Goal: Task Accomplishment & Management: Complete application form

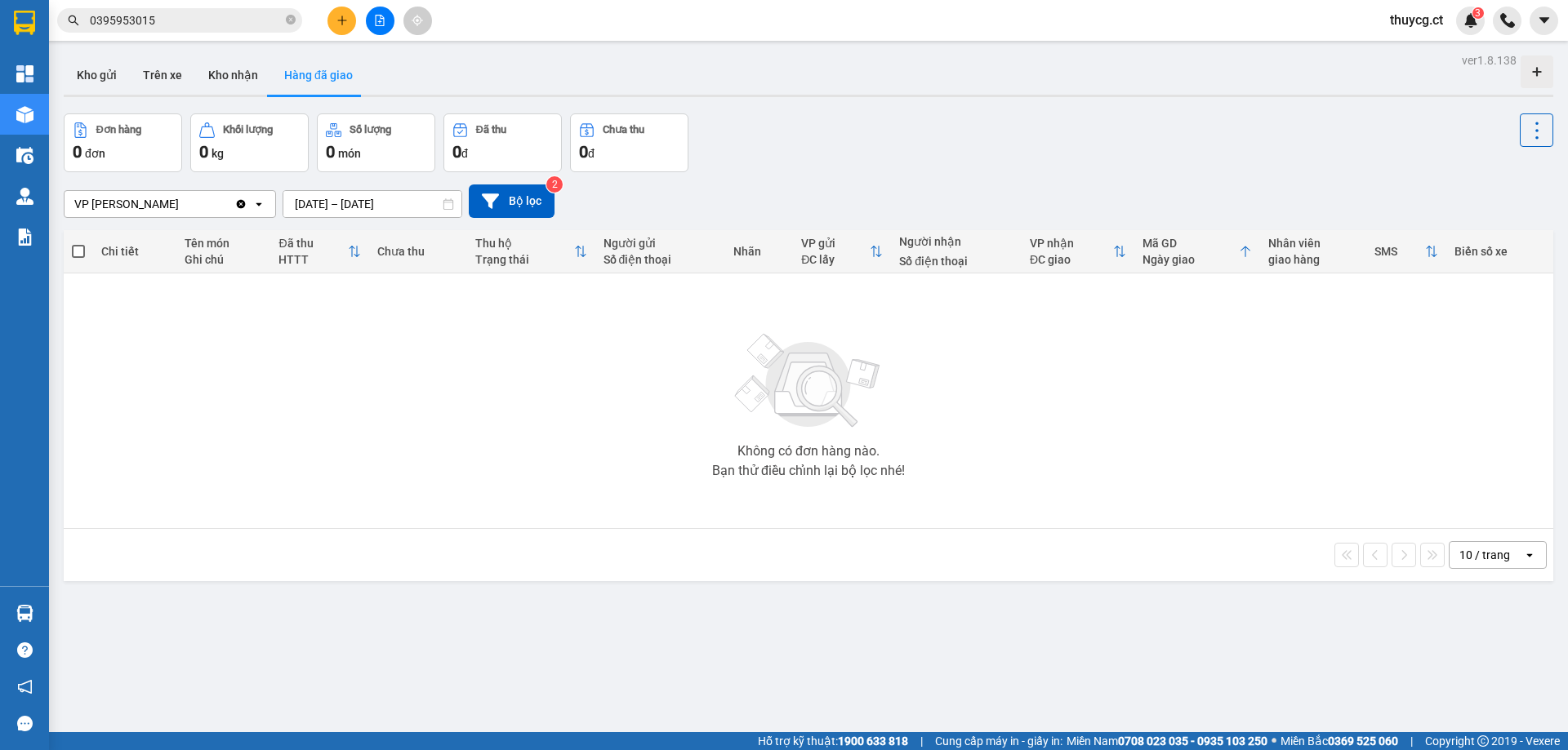
click at [1427, 23] on span "thuycg.ct" at bounding box center [1416, 20] width 79 height 20
click at [1421, 53] on span "Đăng xuất" at bounding box center [1436, 51] width 69 height 18
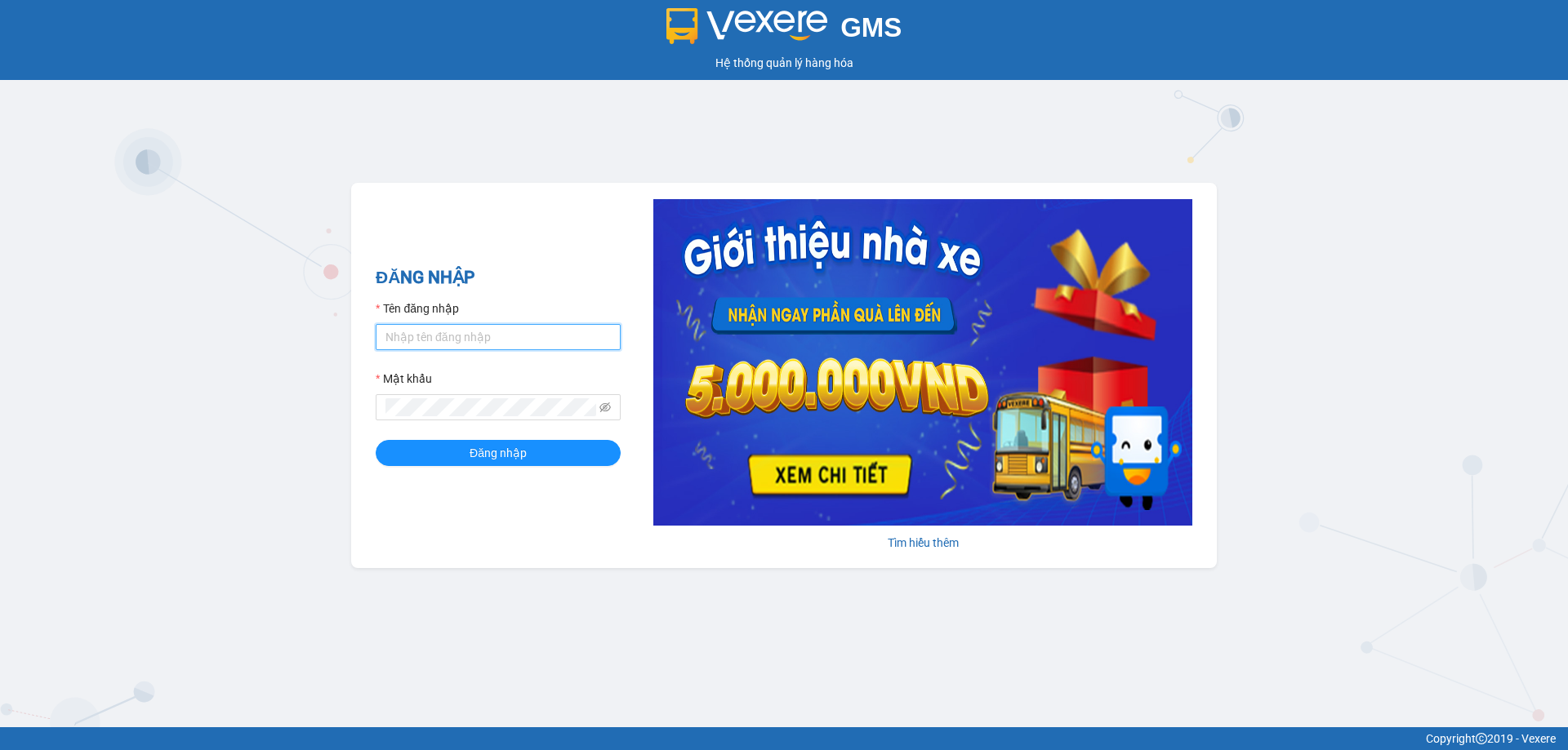
click at [473, 331] on input "Tên đăng nhập" at bounding box center [499, 337] width 245 height 26
type input "thuycg.ct"
click at [376, 440] on button "Đăng nhập" at bounding box center [499, 453] width 245 height 26
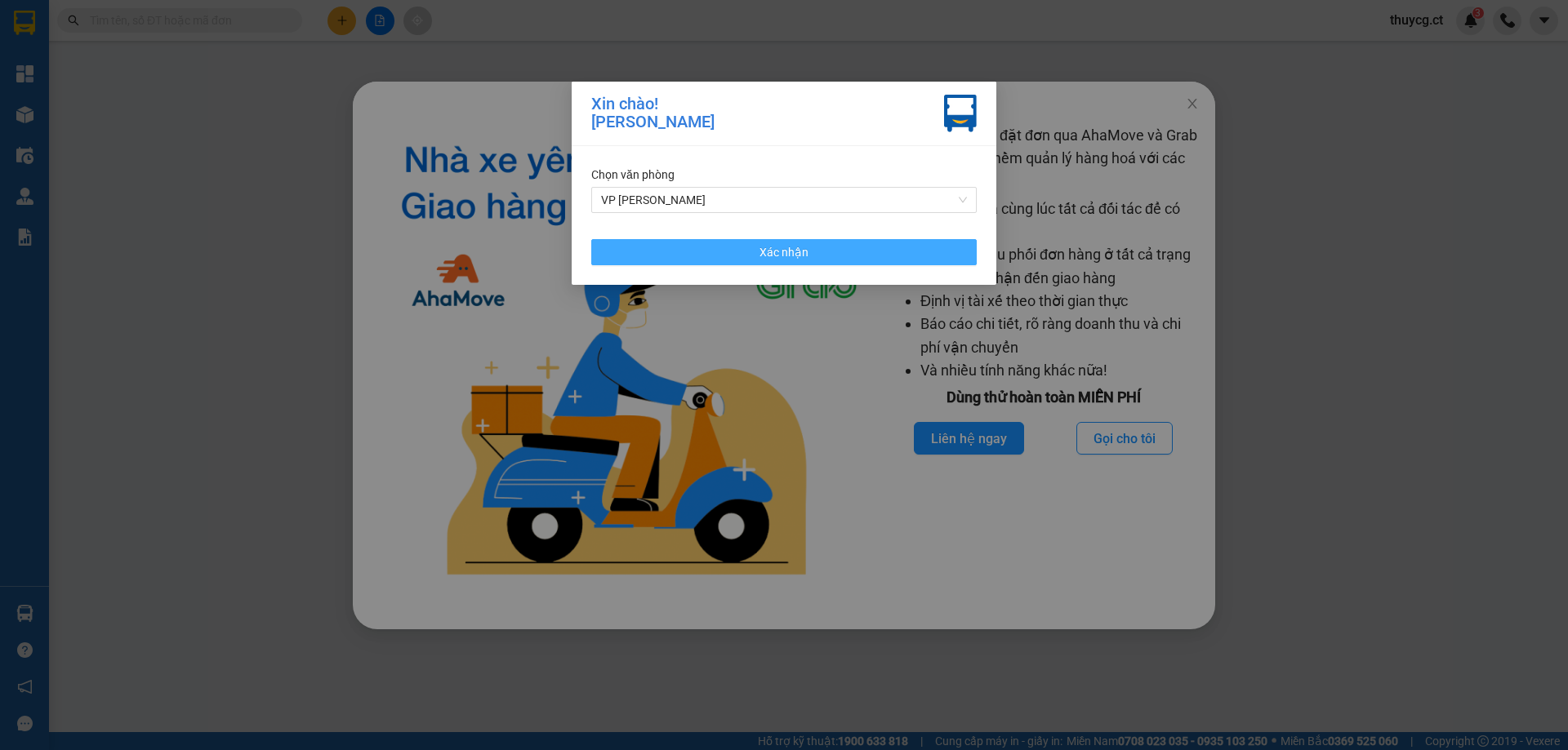
click at [823, 254] on button "Xác nhận" at bounding box center [784, 252] width 385 height 26
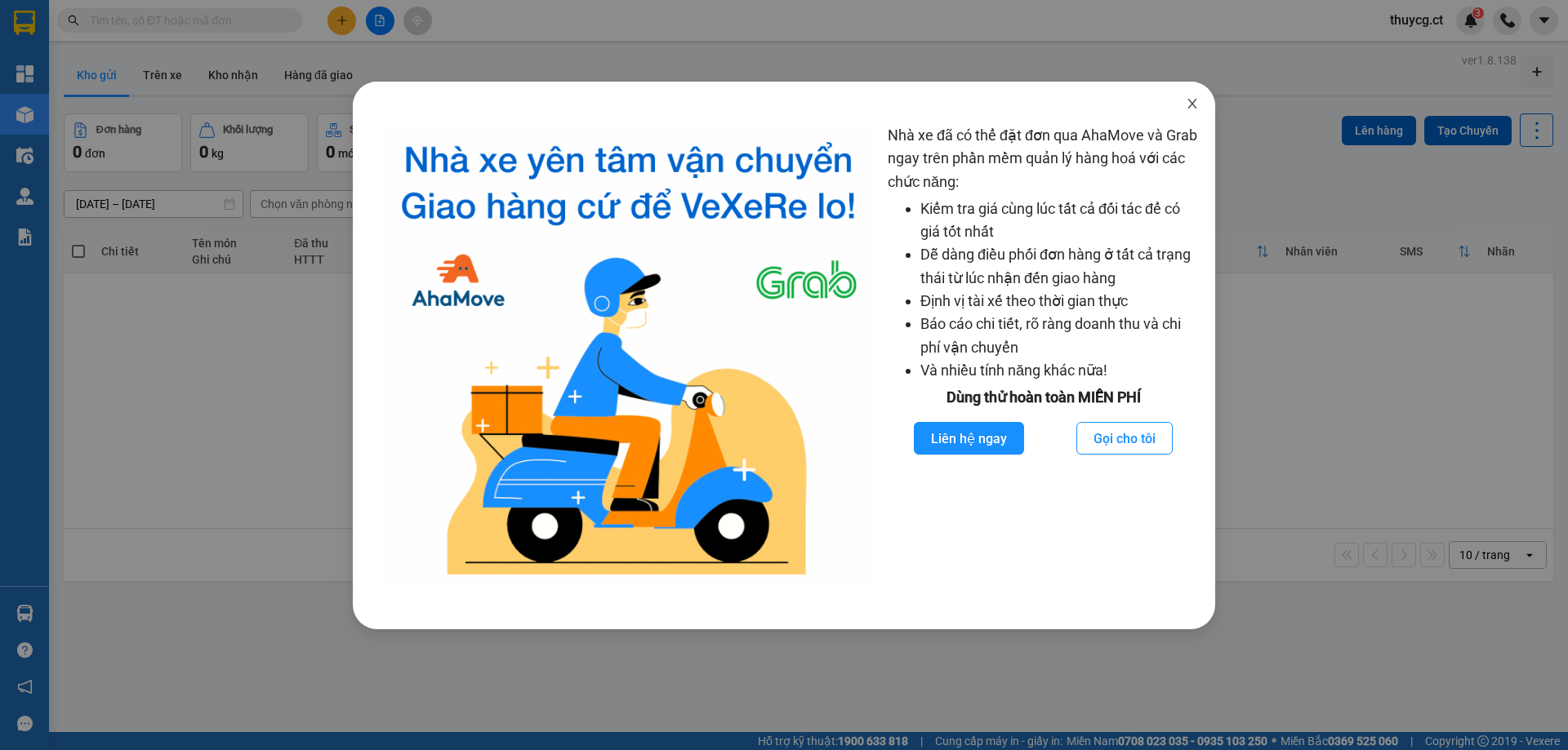
click at [1196, 104] on icon "close" at bounding box center [1192, 104] width 13 height 13
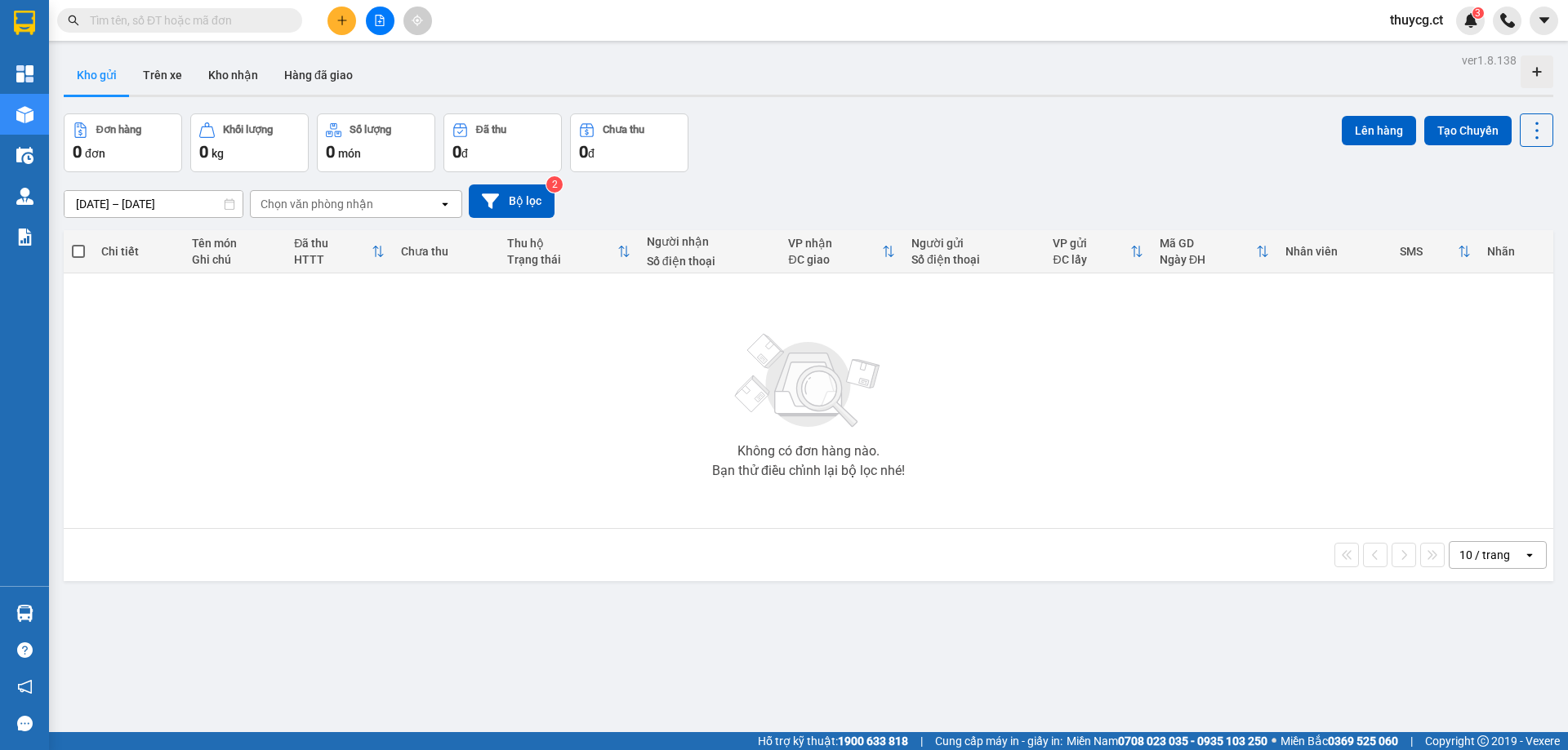
click at [700, 524] on td "Không có đơn hàng nào. Bạn thử điều chỉnh lại bộ lọc nhé!" at bounding box center [809, 400] width 1490 height 255
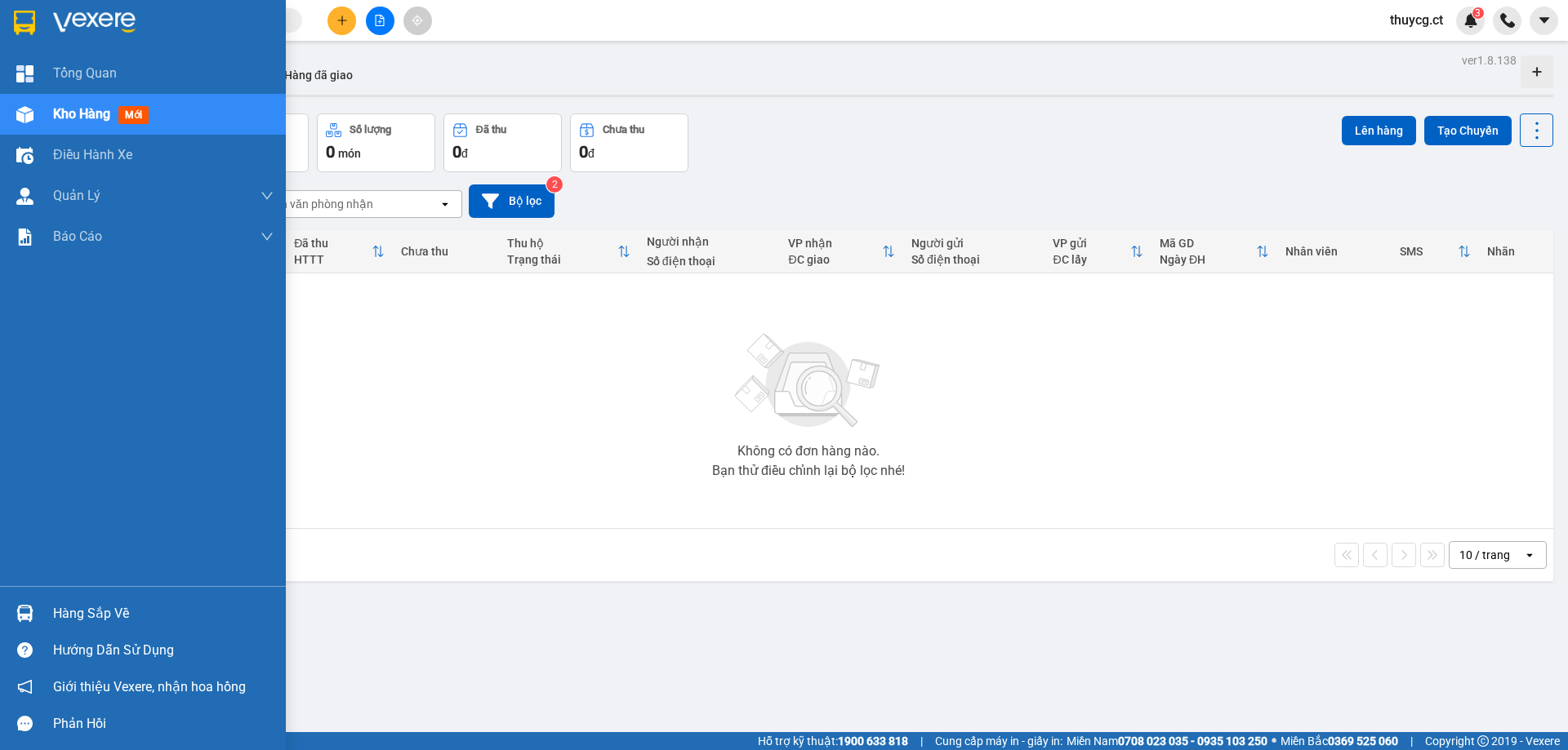
click at [79, 113] on span "Kho hàng" at bounding box center [81, 113] width 57 height 15
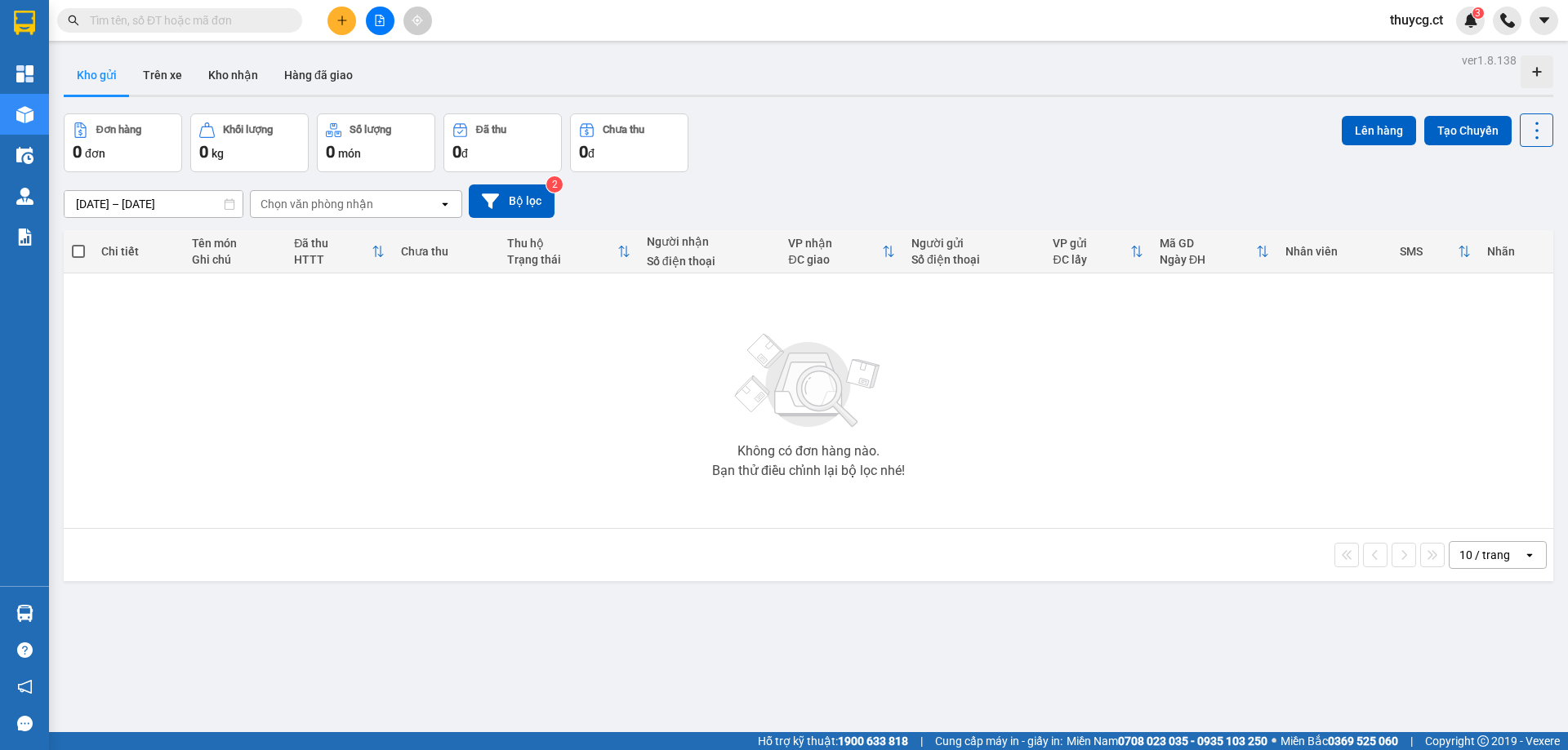
click at [141, 206] on input "[DATE] – [DATE]" at bounding box center [154, 203] width 178 height 26
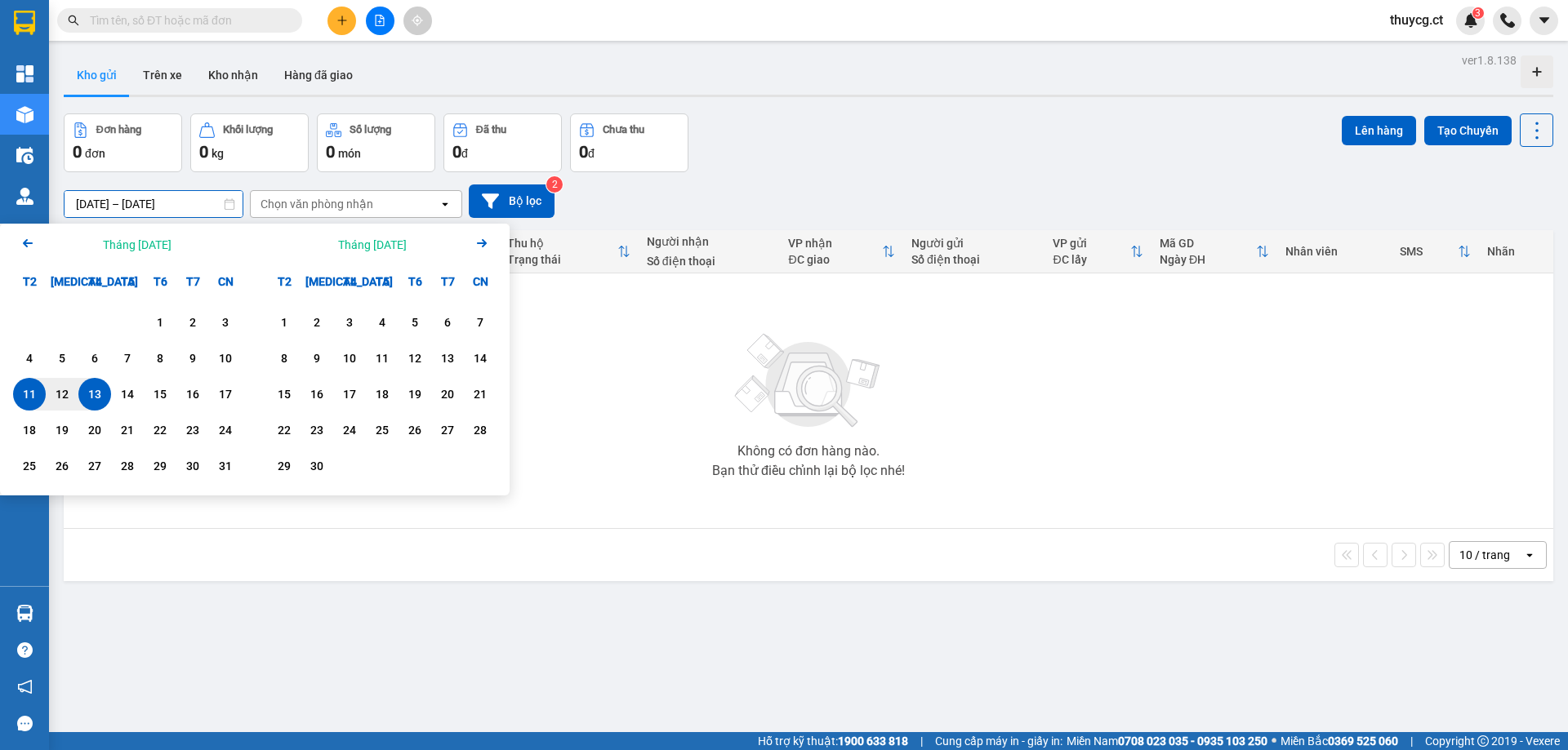
click at [640, 53] on div "ver 1.8.138 Kho gửi Trên xe Kho nhận Hàng đã giao Đơn hàng 0 đơn Khối lượng 0 k…" at bounding box center [809, 424] width 1503 height 750
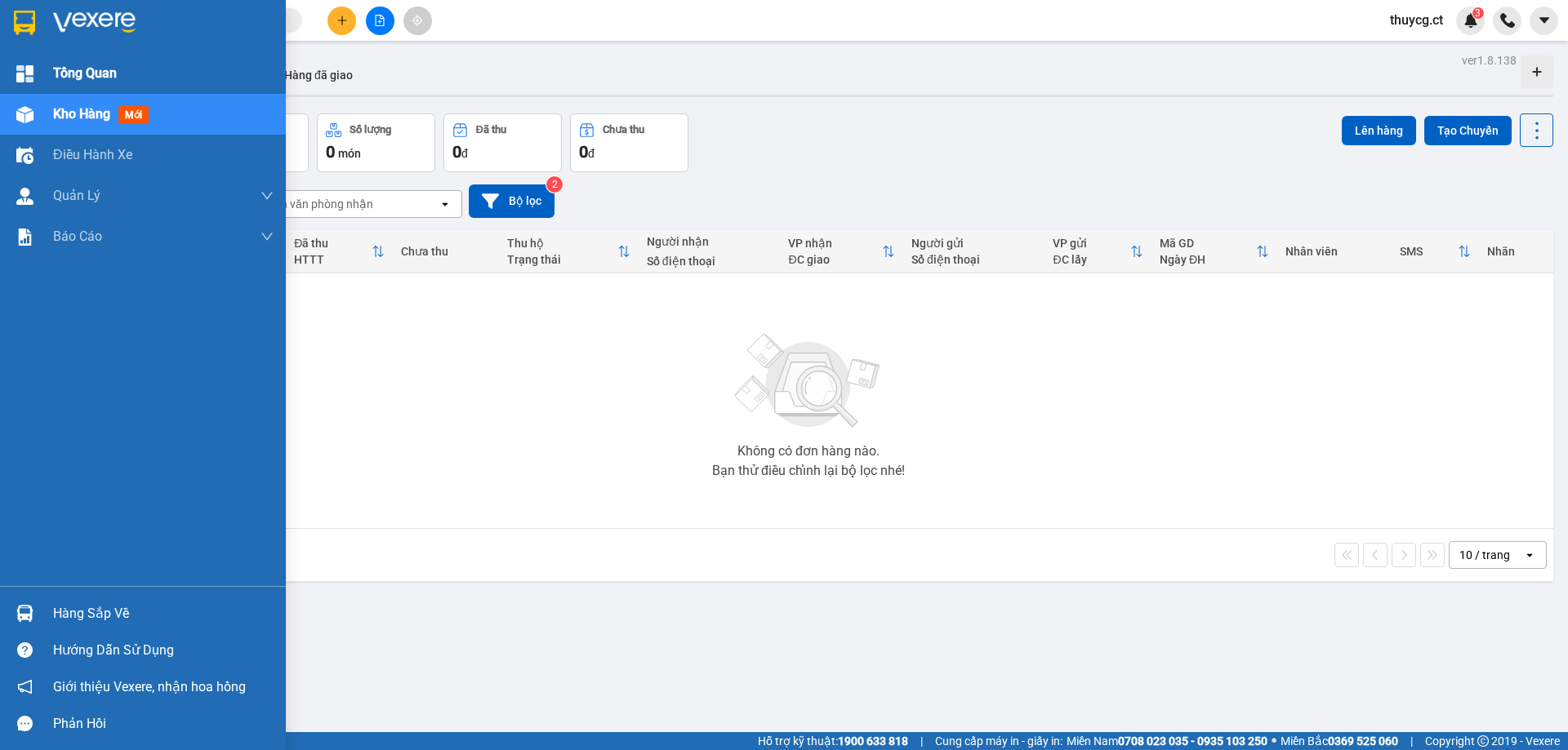
click at [35, 70] on div at bounding box center [25, 74] width 28 height 28
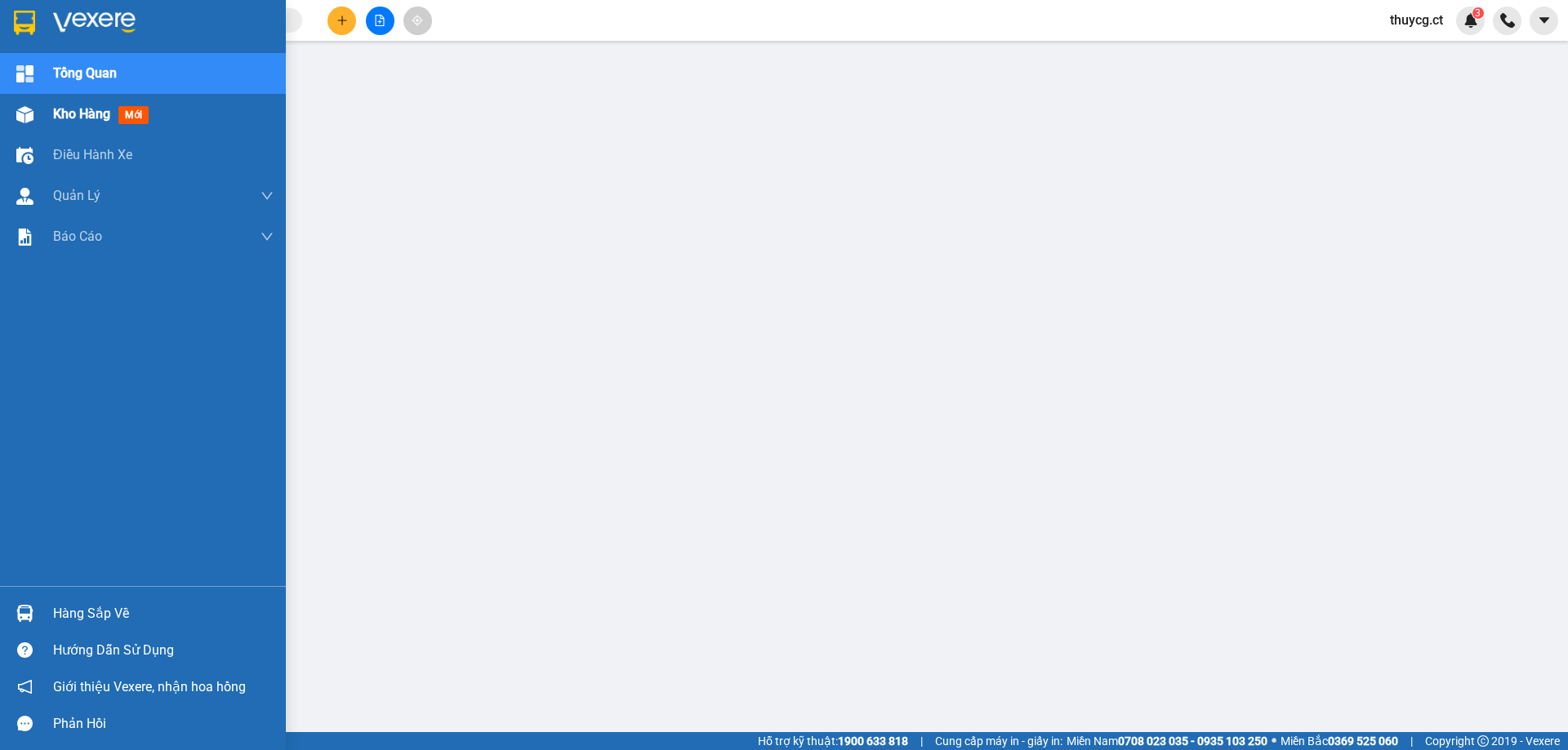
click at [16, 111] on img at bounding box center [25, 114] width 17 height 17
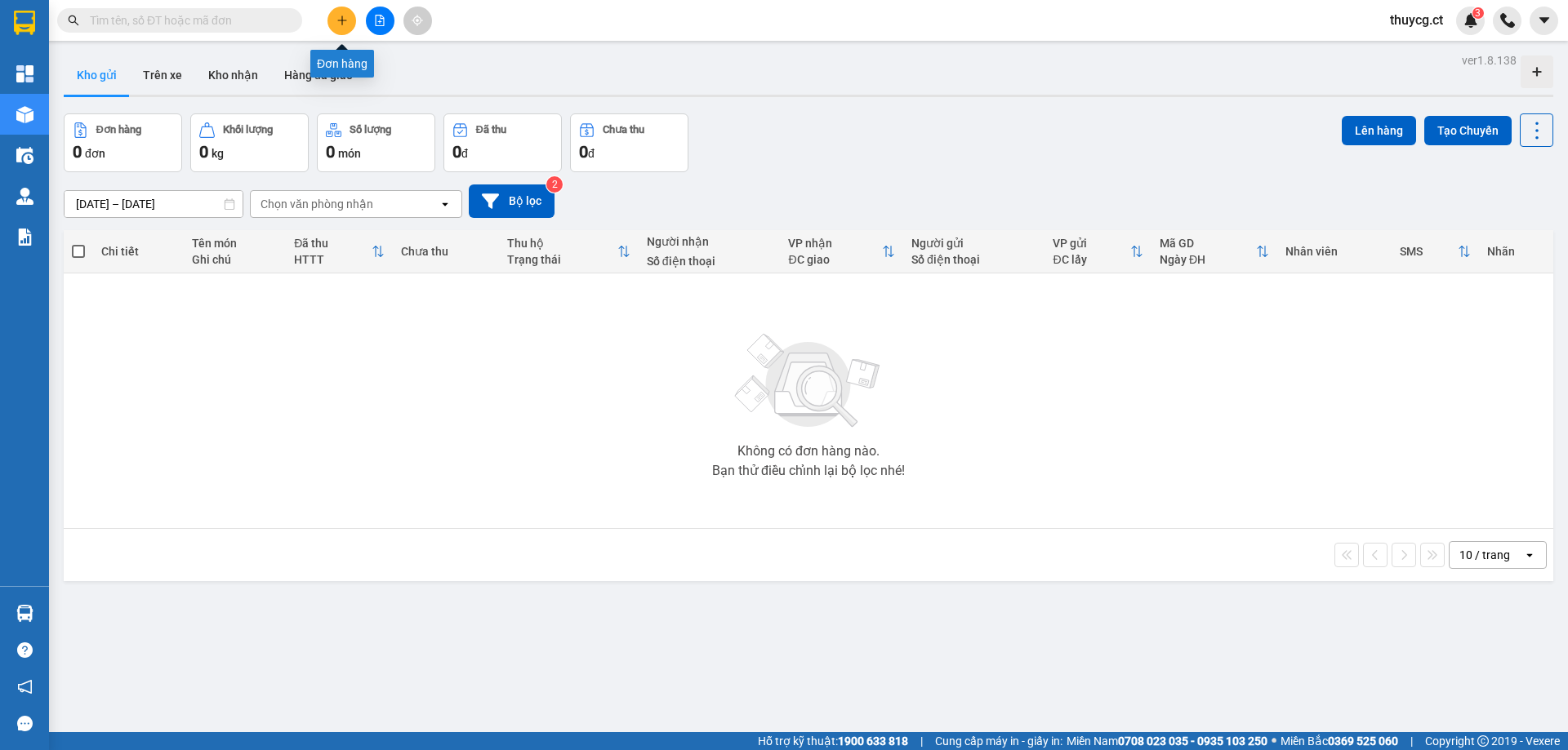
click at [342, 18] on icon "plus" at bounding box center [342, 20] width 1 height 9
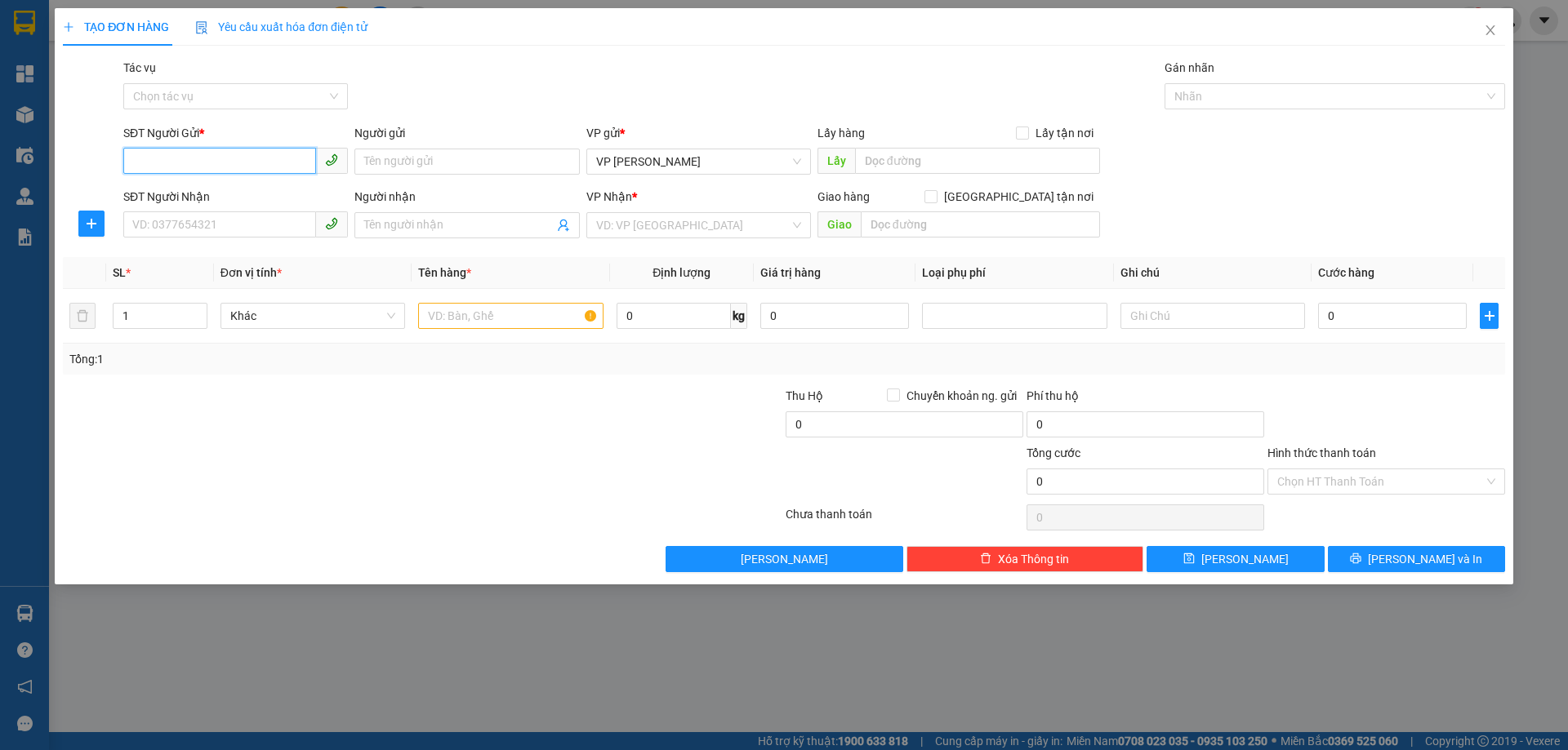
click at [203, 162] on input "SĐT Người Gửi *" at bounding box center [220, 161] width 193 height 26
paste input "0973618176"
type input "0973618176"
click at [247, 94] on input "Tác vụ" at bounding box center [230, 96] width 194 height 25
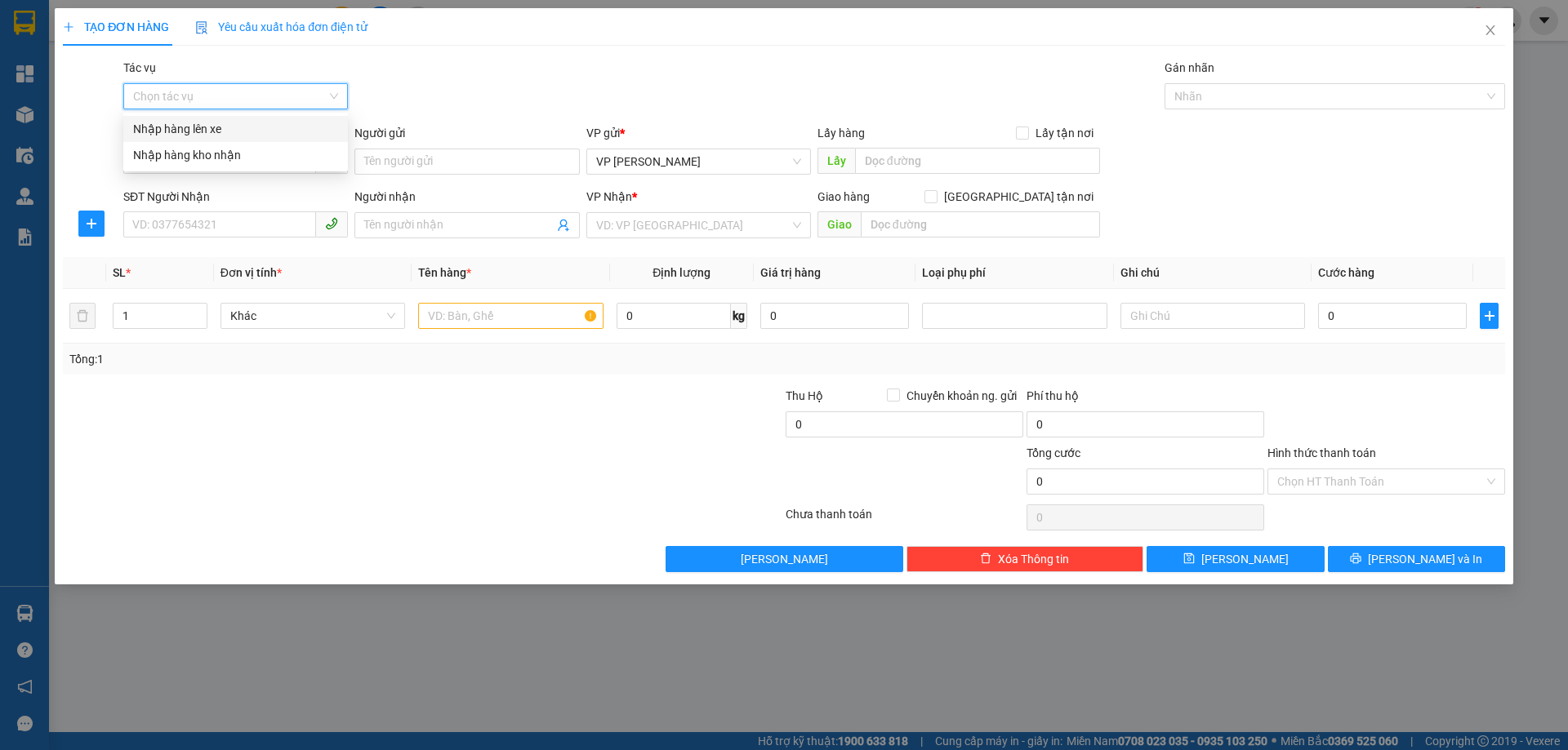
click at [198, 131] on div "Nhập hàng lên xe" at bounding box center [236, 129] width 205 height 18
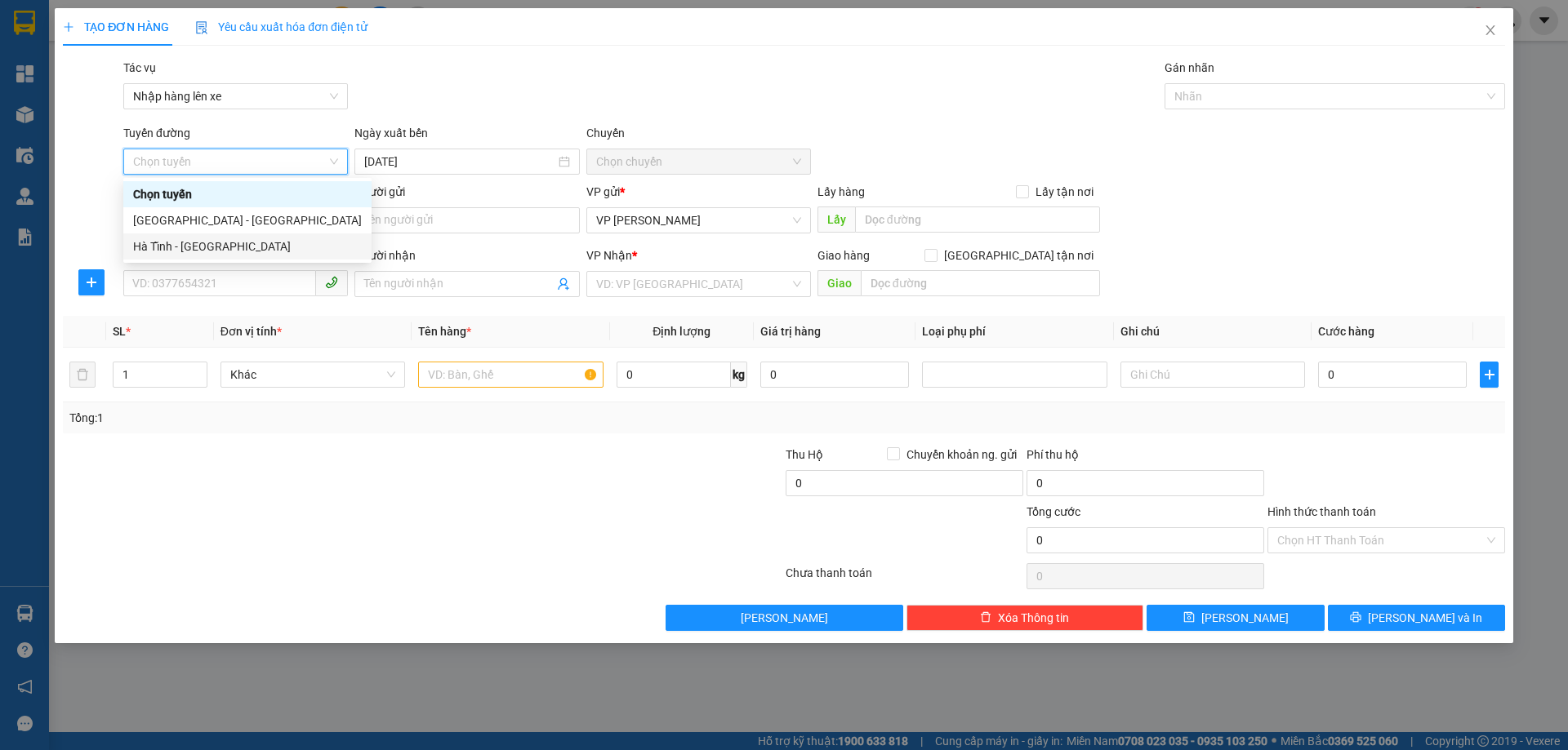
drag, startPoint x: 153, startPoint y: 245, endPoint x: 568, endPoint y: 120, distance: 433.4
click at [154, 245] on div "Hà Tĩnh - [GEOGRAPHIC_DATA]" at bounding box center [248, 247] width 229 height 18
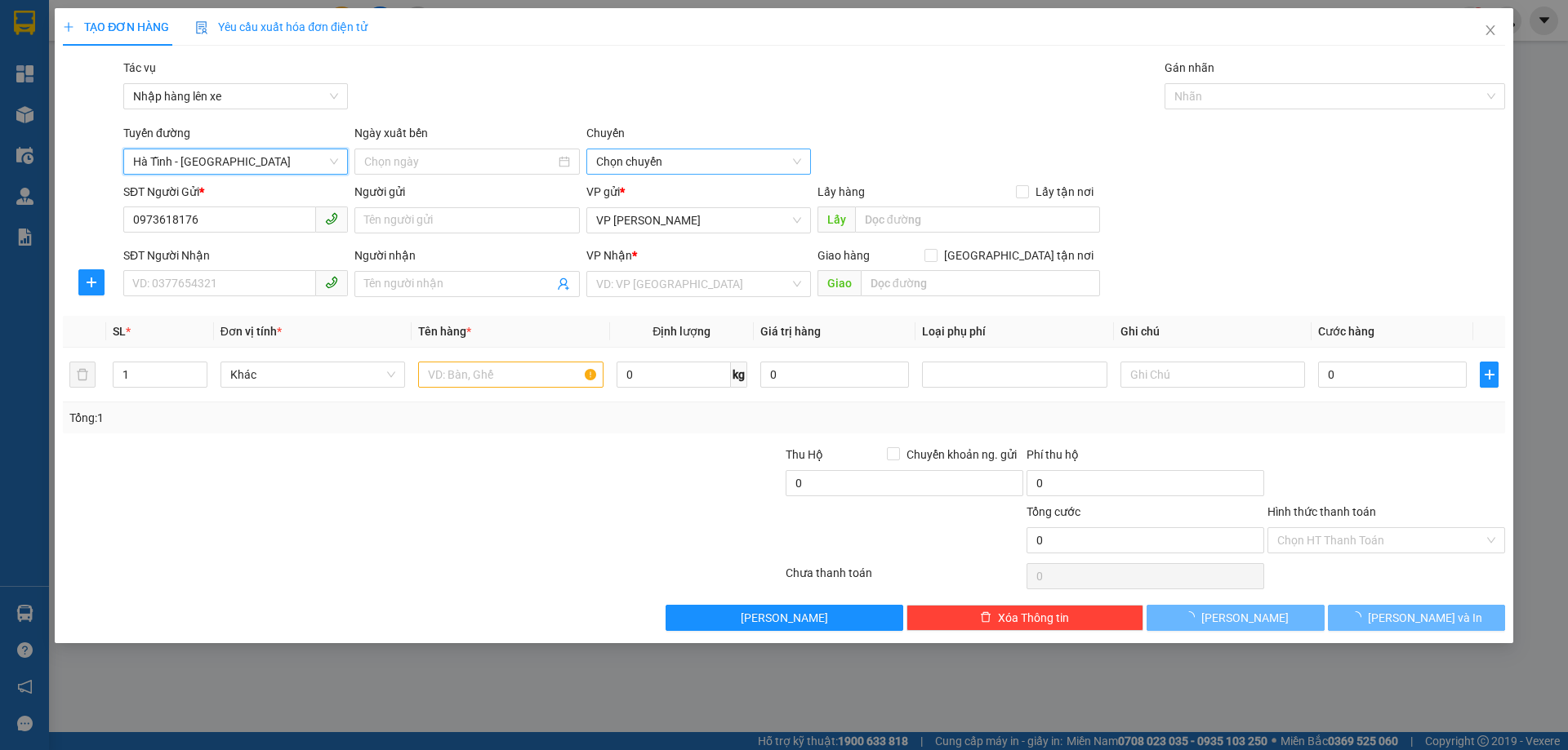
type input "[DATE]"
click at [726, 163] on span "06:00 - 38H-048.28" at bounding box center [699, 162] width 205 height 25
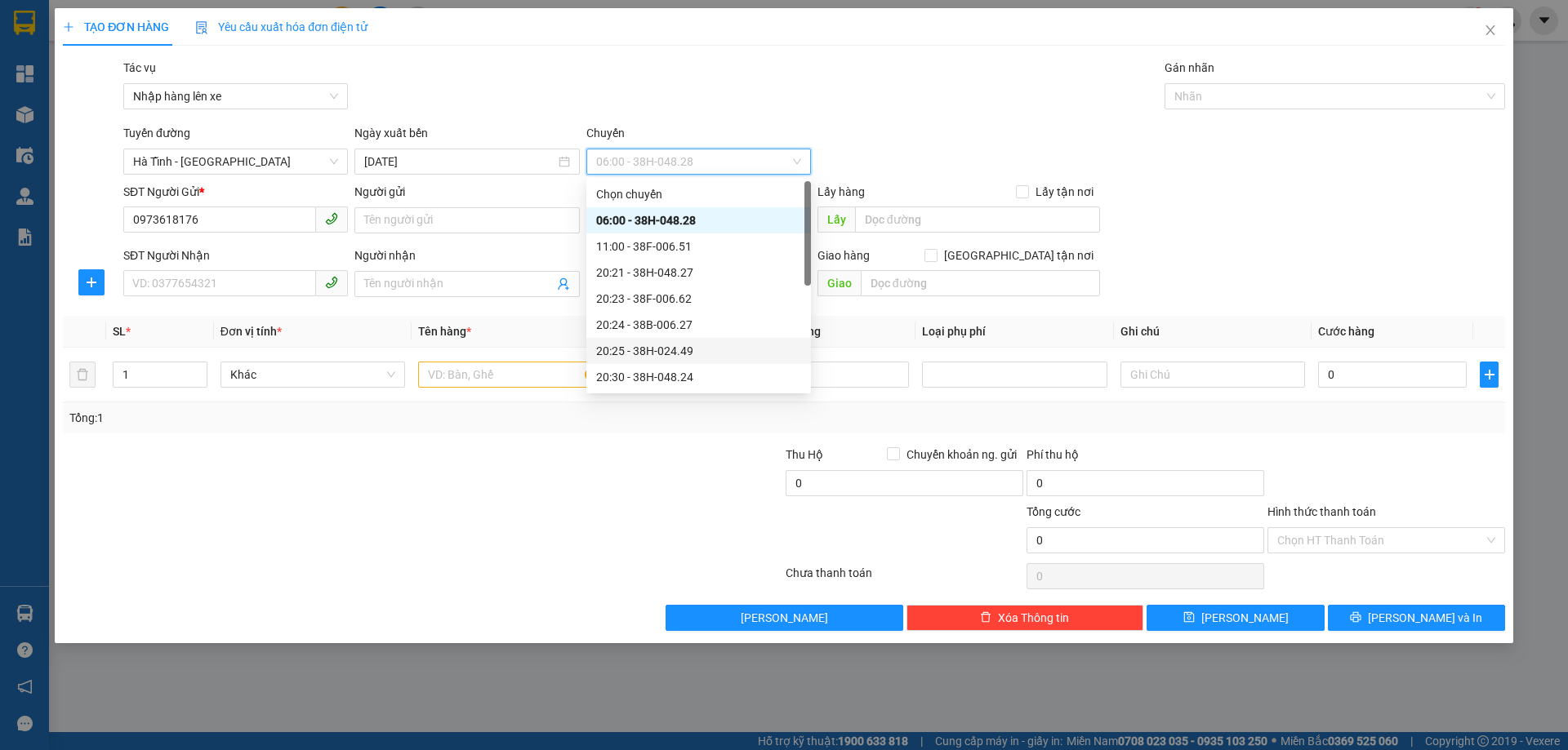
scroll to position [82, 0]
click at [677, 312] on div "21:00 - 38B-018.11" at bounding box center [699, 321] width 205 height 18
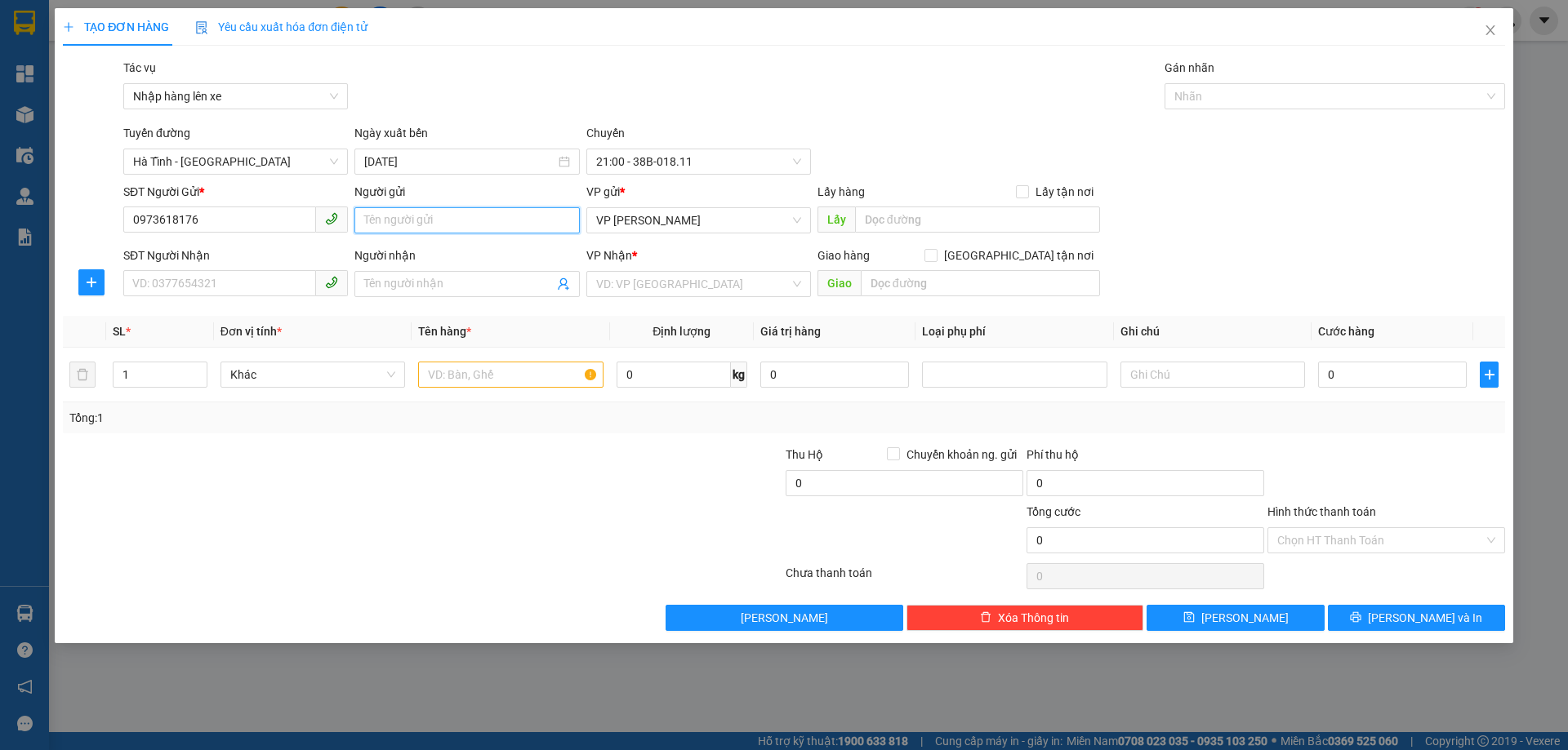
click at [442, 218] on input "Người gửi" at bounding box center [466, 220] width 224 height 26
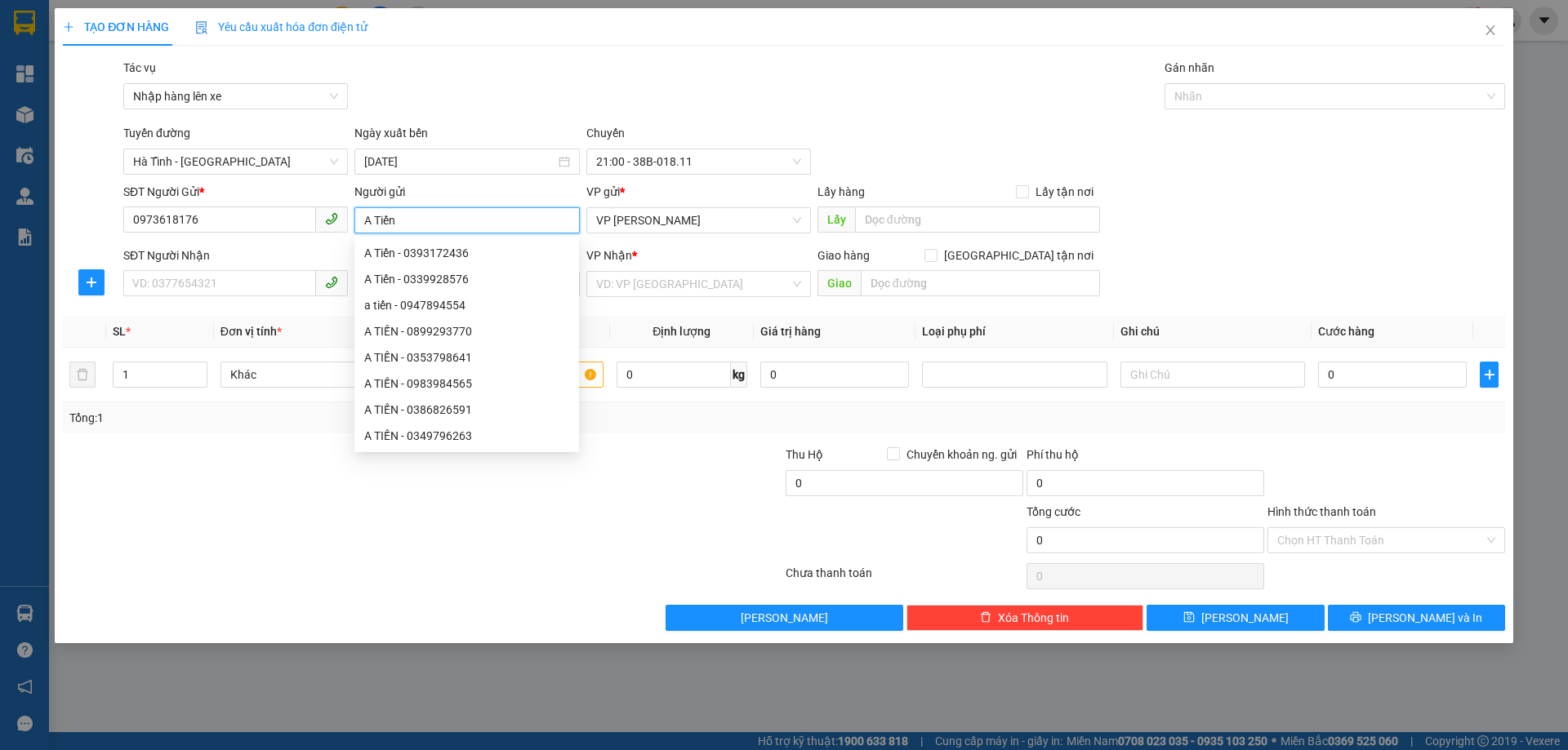
type input "A Tiến"
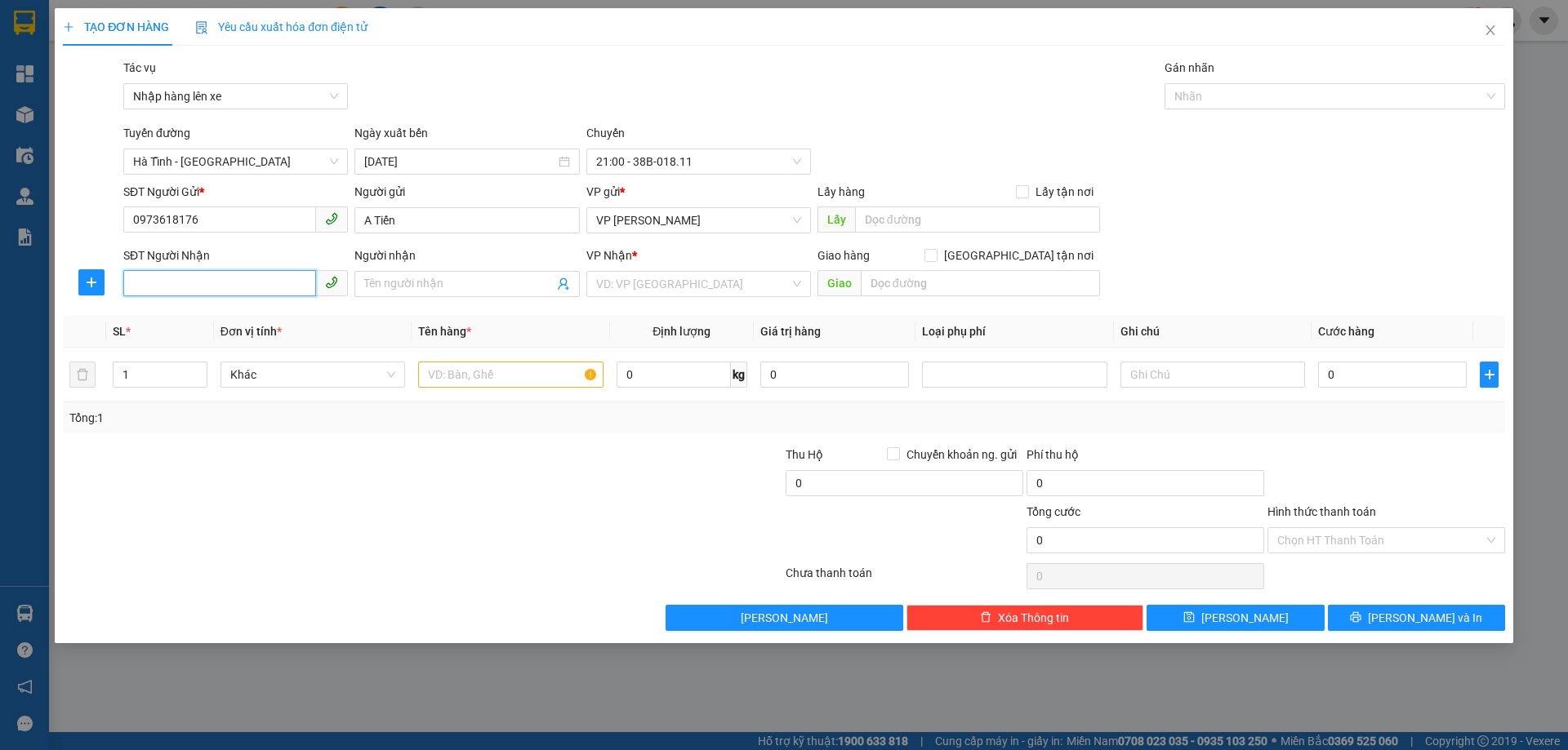
click at [191, 292] on input "SĐT Người Nhận" at bounding box center [220, 283] width 193 height 26
paste input "0916626627"
type input "0916626627"
click at [645, 289] on input "search" at bounding box center [692, 283] width 194 height 25
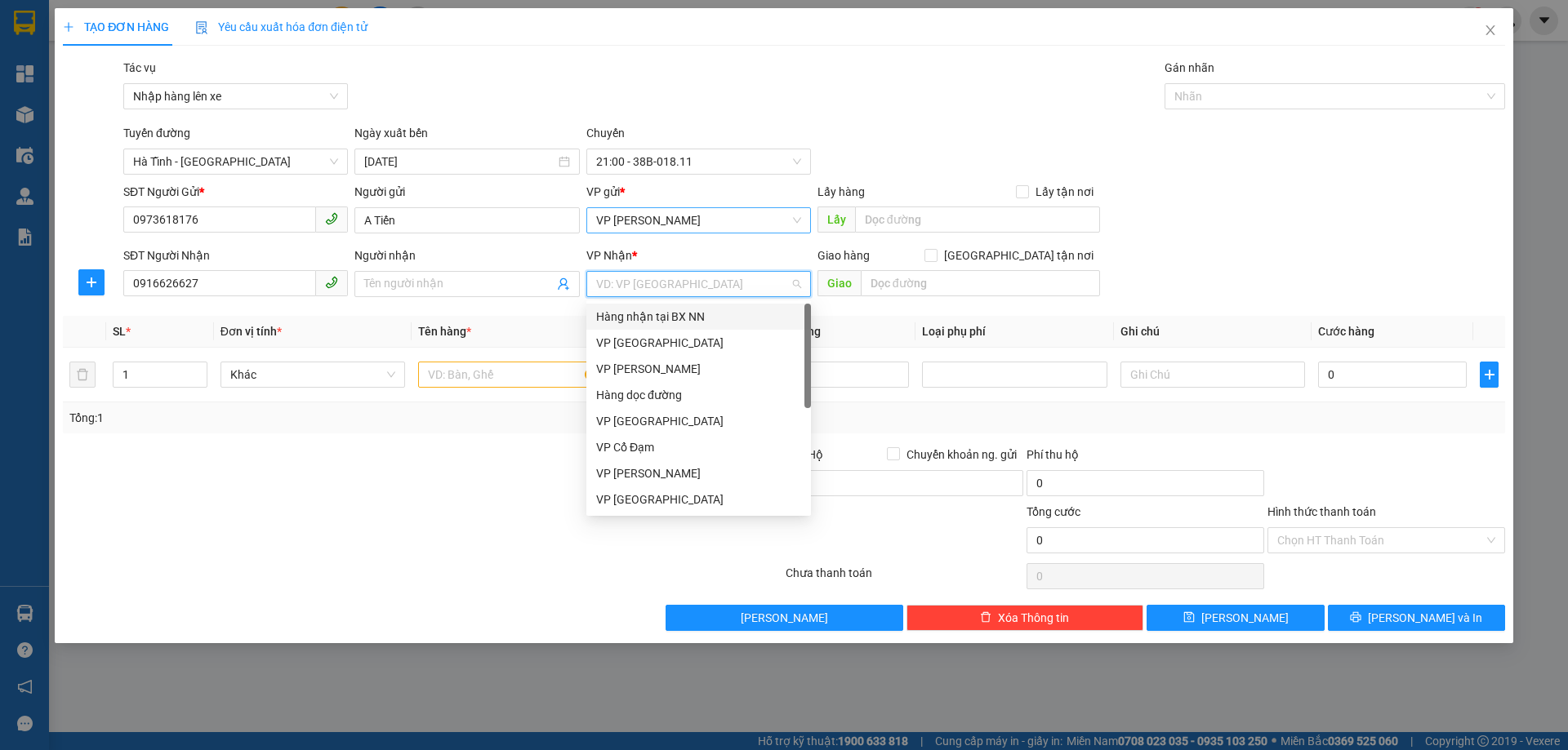
click at [675, 220] on span "VP [PERSON_NAME]" at bounding box center [699, 220] width 205 height 25
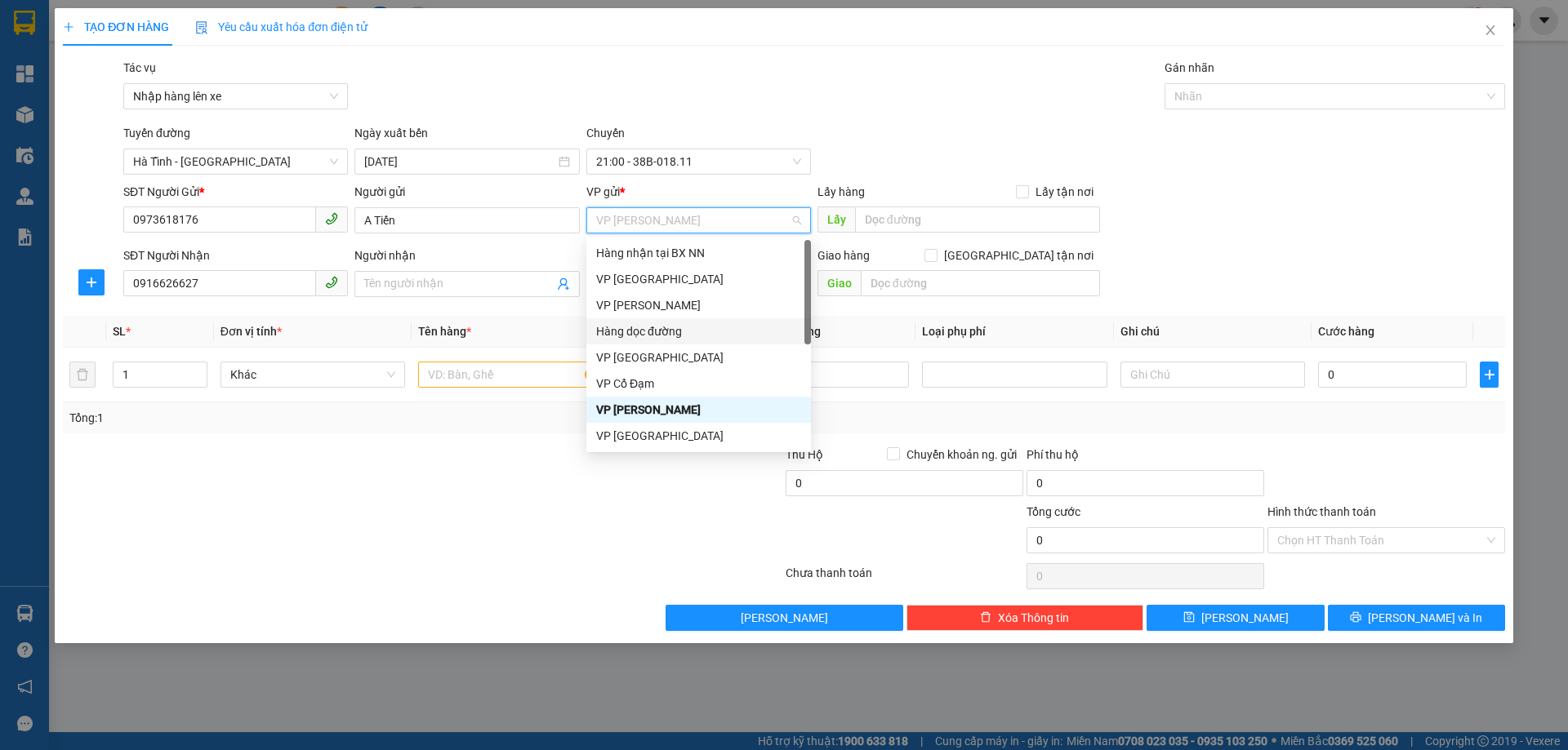
click at [648, 330] on div "Hàng dọc đường" at bounding box center [699, 331] width 205 height 18
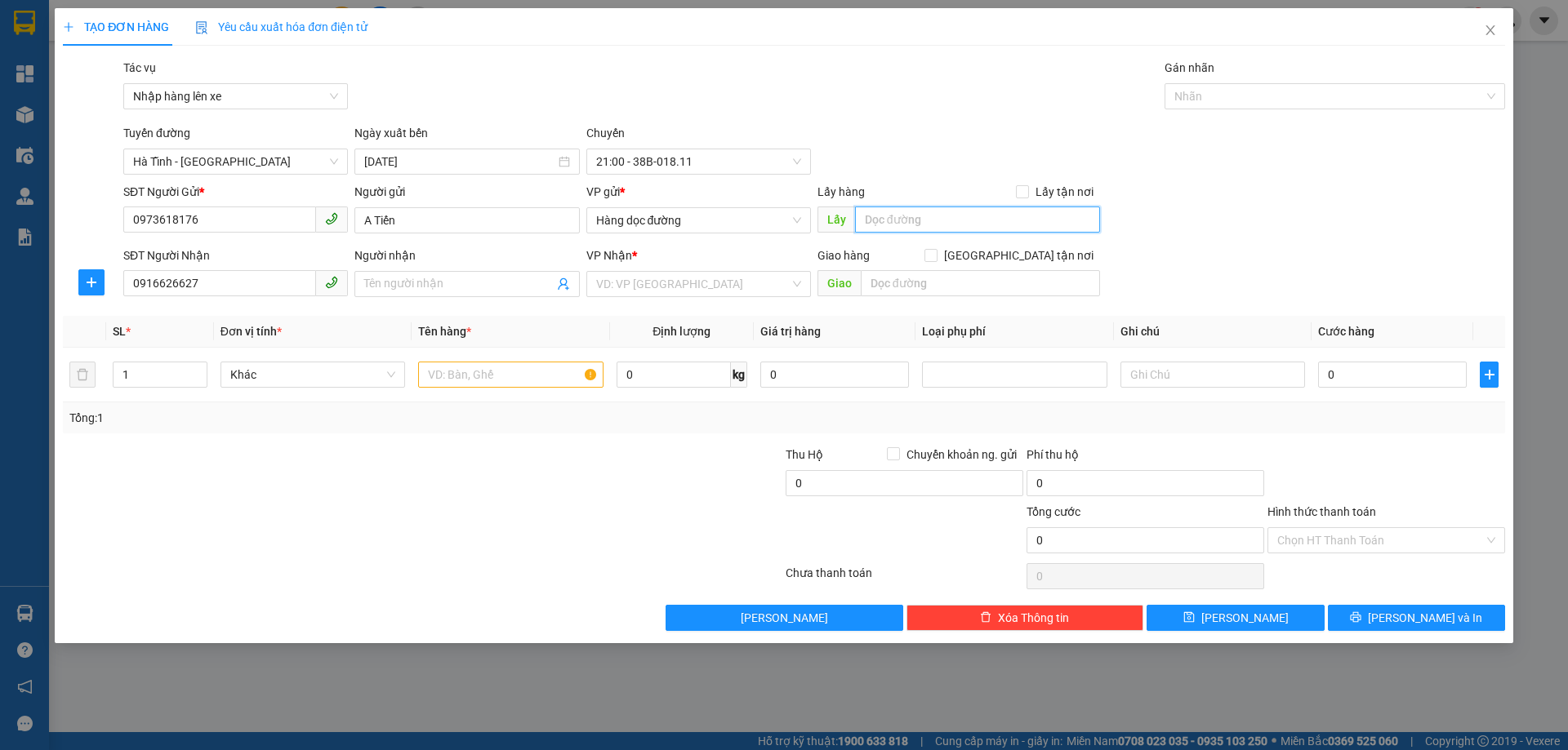
click at [940, 225] on input "text" at bounding box center [978, 219] width 245 height 26
type input "Tre VIệt [PERSON_NAME]"
click at [892, 281] on input "text" at bounding box center [980, 283] width 239 height 26
click at [719, 279] on input "search" at bounding box center [692, 283] width 194 height 25
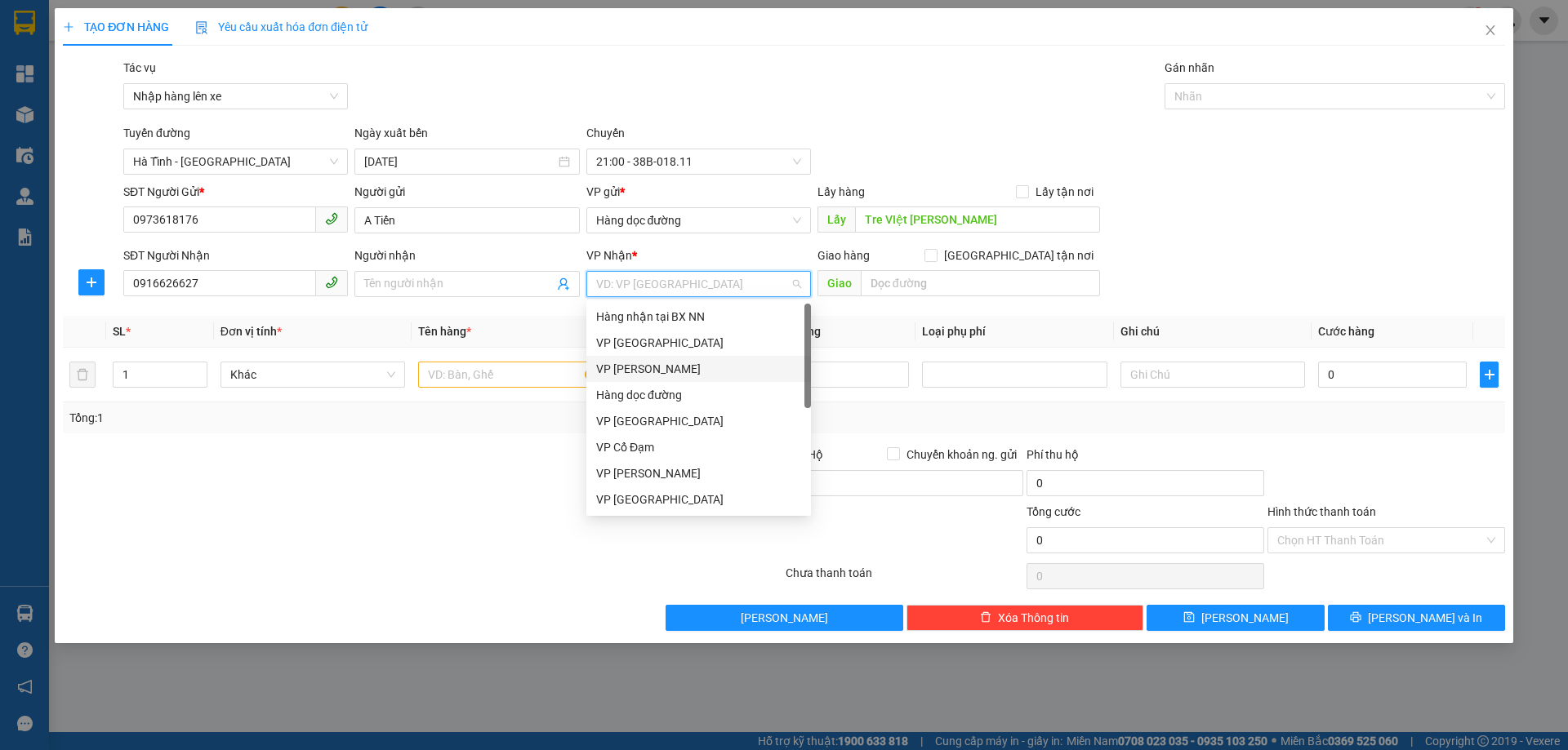
click at [640, 370] on div "VP [PERSON_NAME]" at bounding box center [699, 370] width 205 height 18
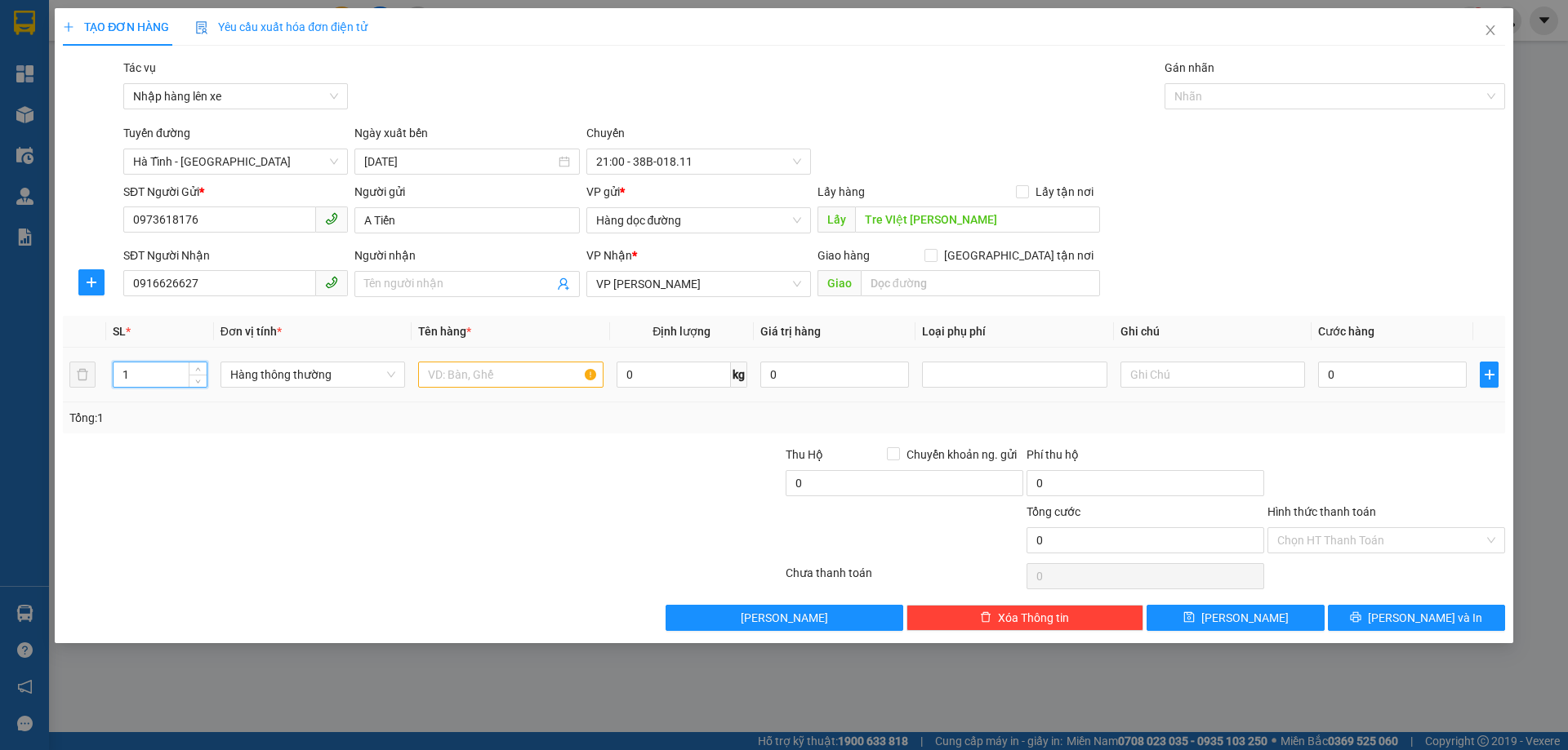
click at [144, 368] on input "1" at bounding box center [160, 374] width 93 height 25
type input "2"
click at [450, 380] on input "text" at bounding box center [510, 374] width 184 height 26
type input "2 xốp cá đông lạnh"
click at [1247, 619] on span "[PERSON_NAME]" at bounding box center [1245, 618] width 87 height 18
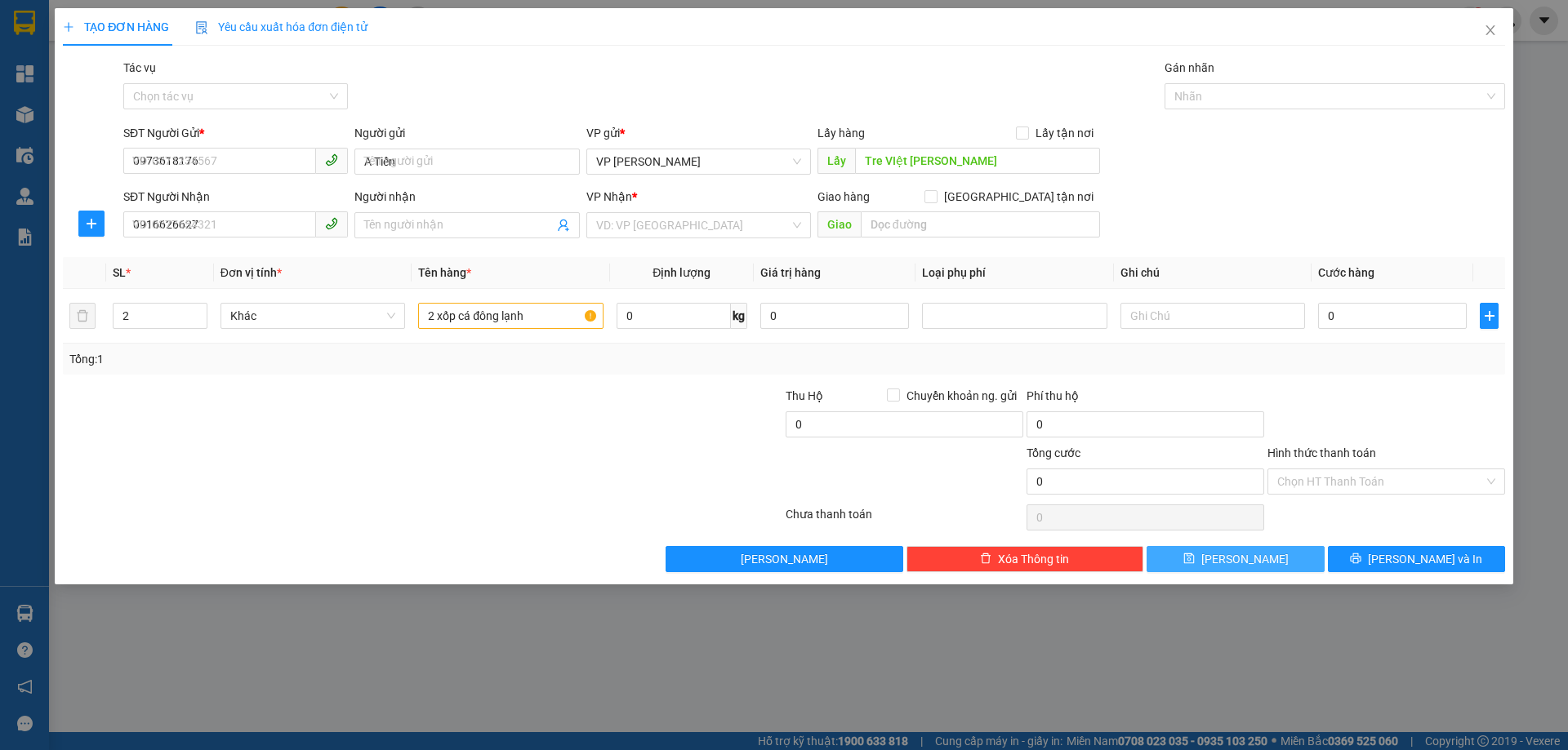
type input "1"
click at [1493, 25] on icon "close" at bounding box center [1491, 30] width 13 height 13
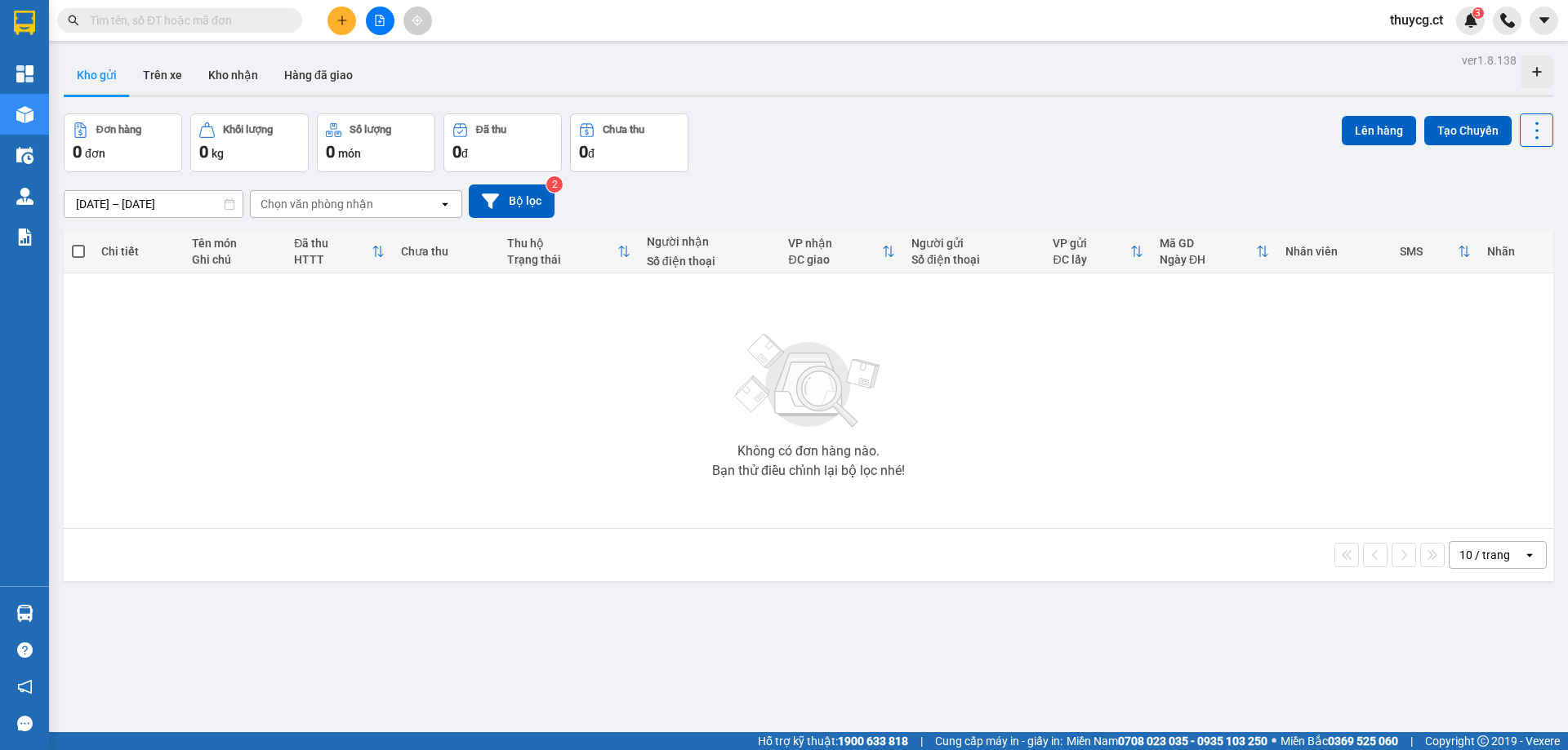
click at [216, 15] on input "text" at bounding box center [186, 21] width 193 height 18
paste input "0916626627"
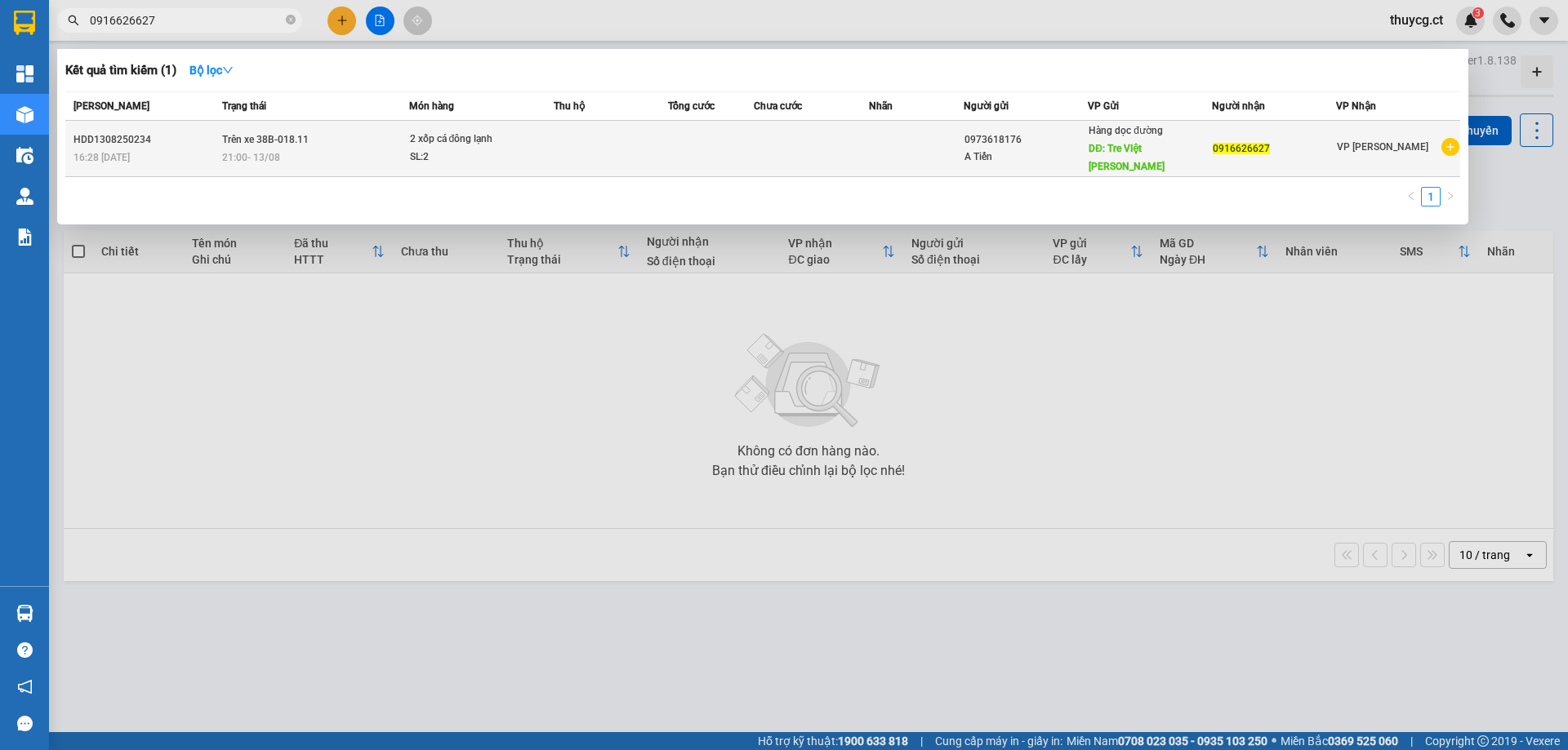
type input "0916626627"
click at [317, 149] on div "21:00 [DATE]" at bounding box center [315, 158] width 186 height 18
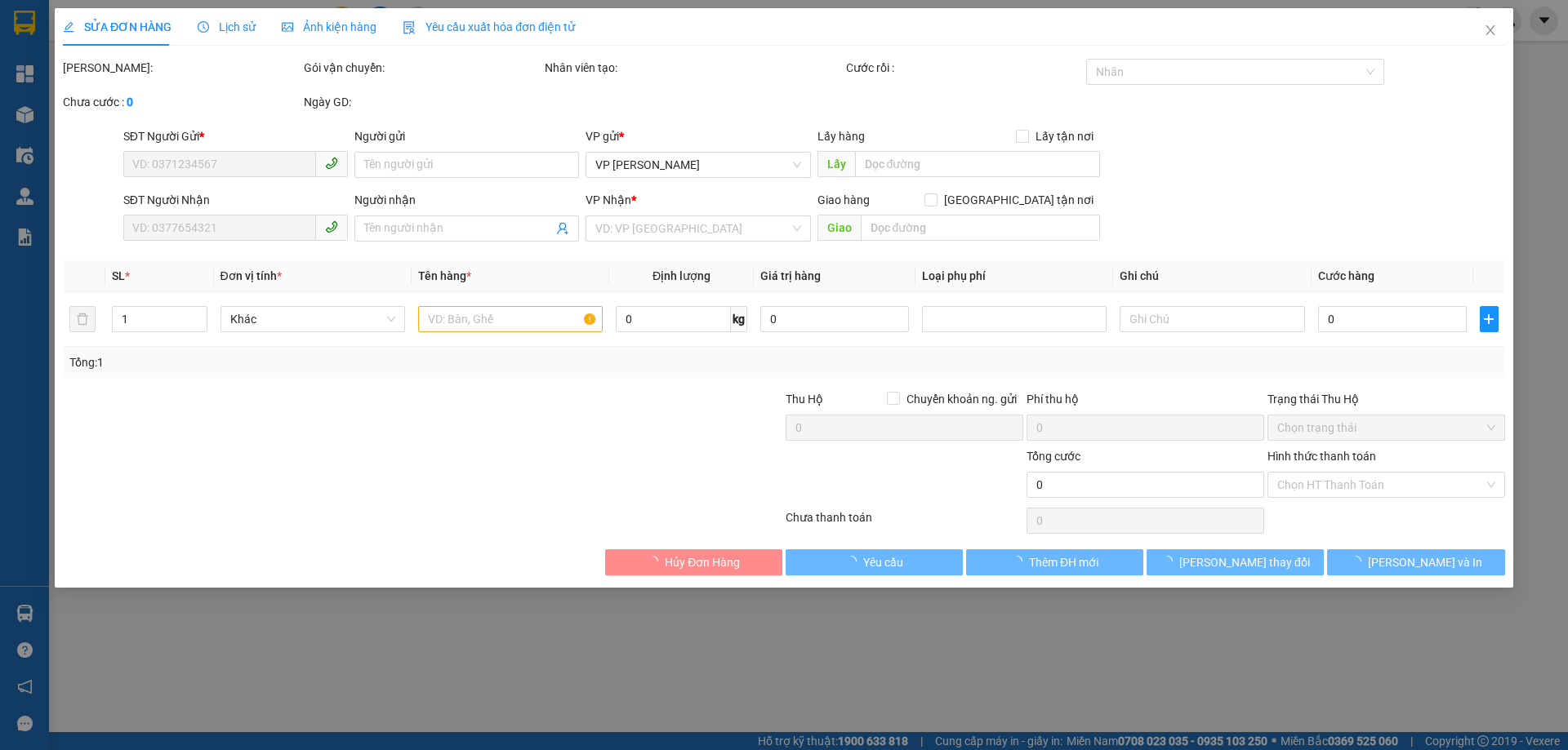
type input "0973618176"
type input "A Tiến"
type input "Tre VIệt [PERSON_NAME]"
type input "0916626627"
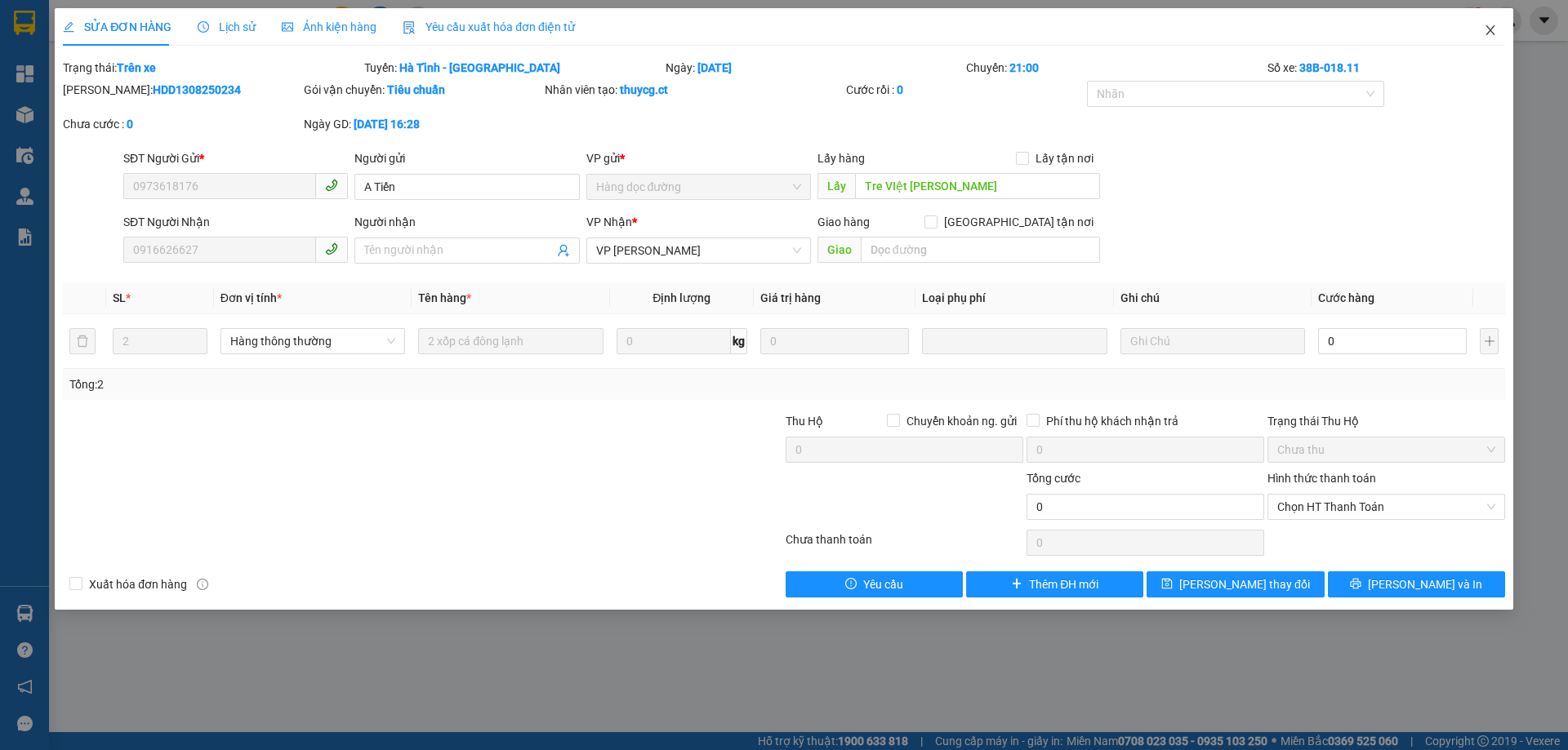
click at [1488, 42] on span "Close" at bounding box center [1491, 31] width 45 height 45
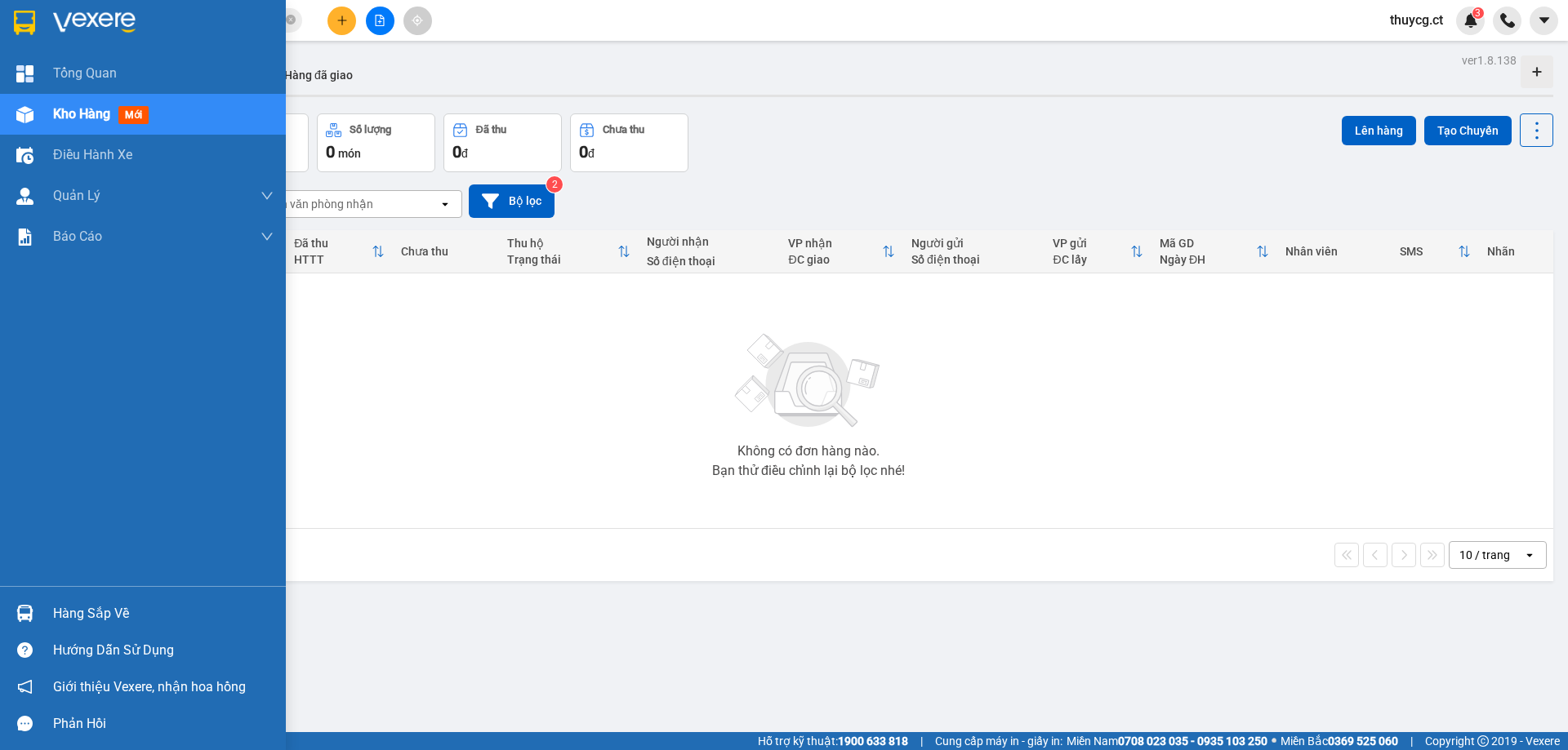
click at [72, 117] on span "Kho hàng" at bounding box center [81, 113] width 57 height 15
click at [102, 110] on span "Kho hàng" at bounding box center [81, 113] width 57 height 15
click at [100, 152] on span "Điều hành xe" at bounding box center [93, 154] width 81 height 20
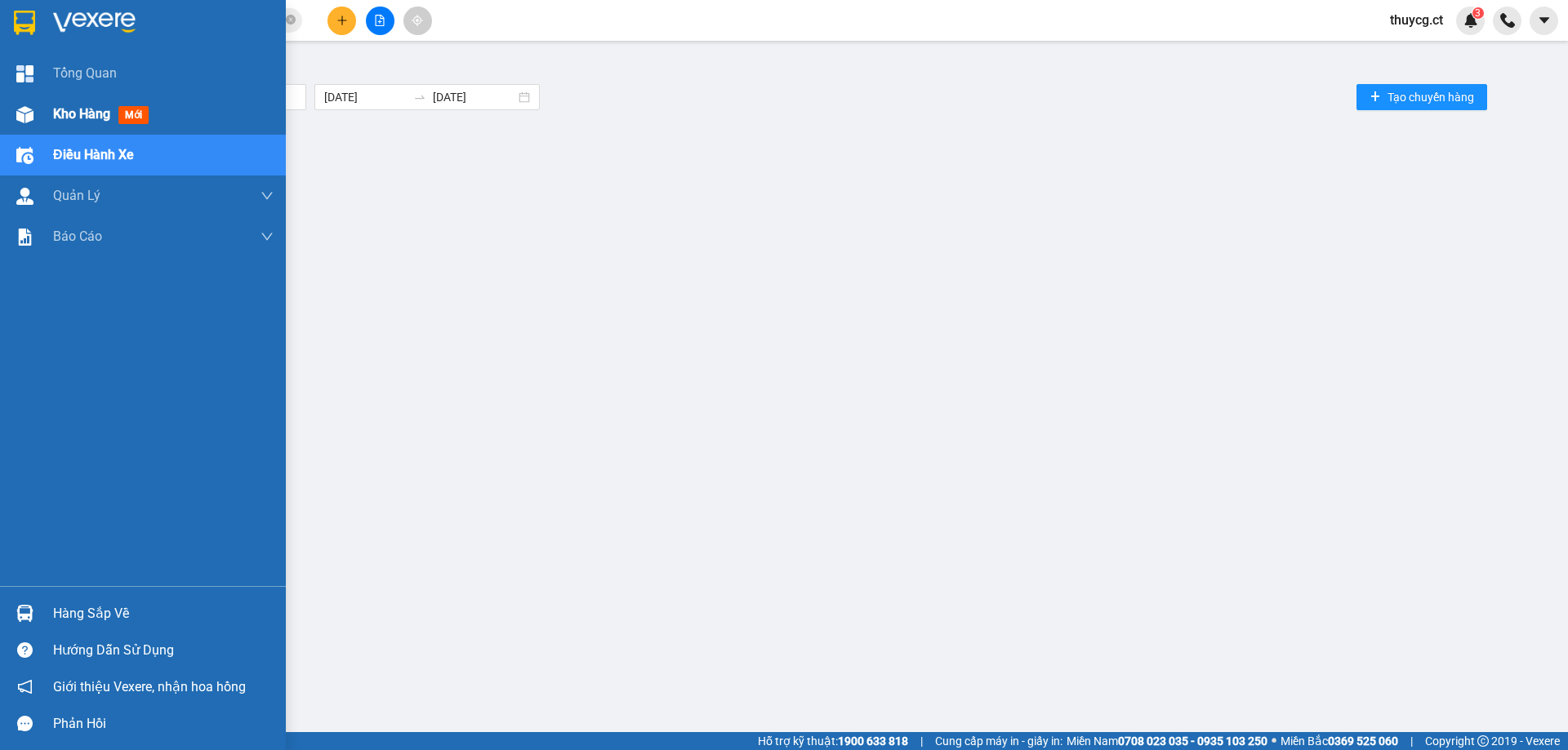
click at [88, 114] on span "Kho hàng" at bounding box center [81, 113] width 57 height 15
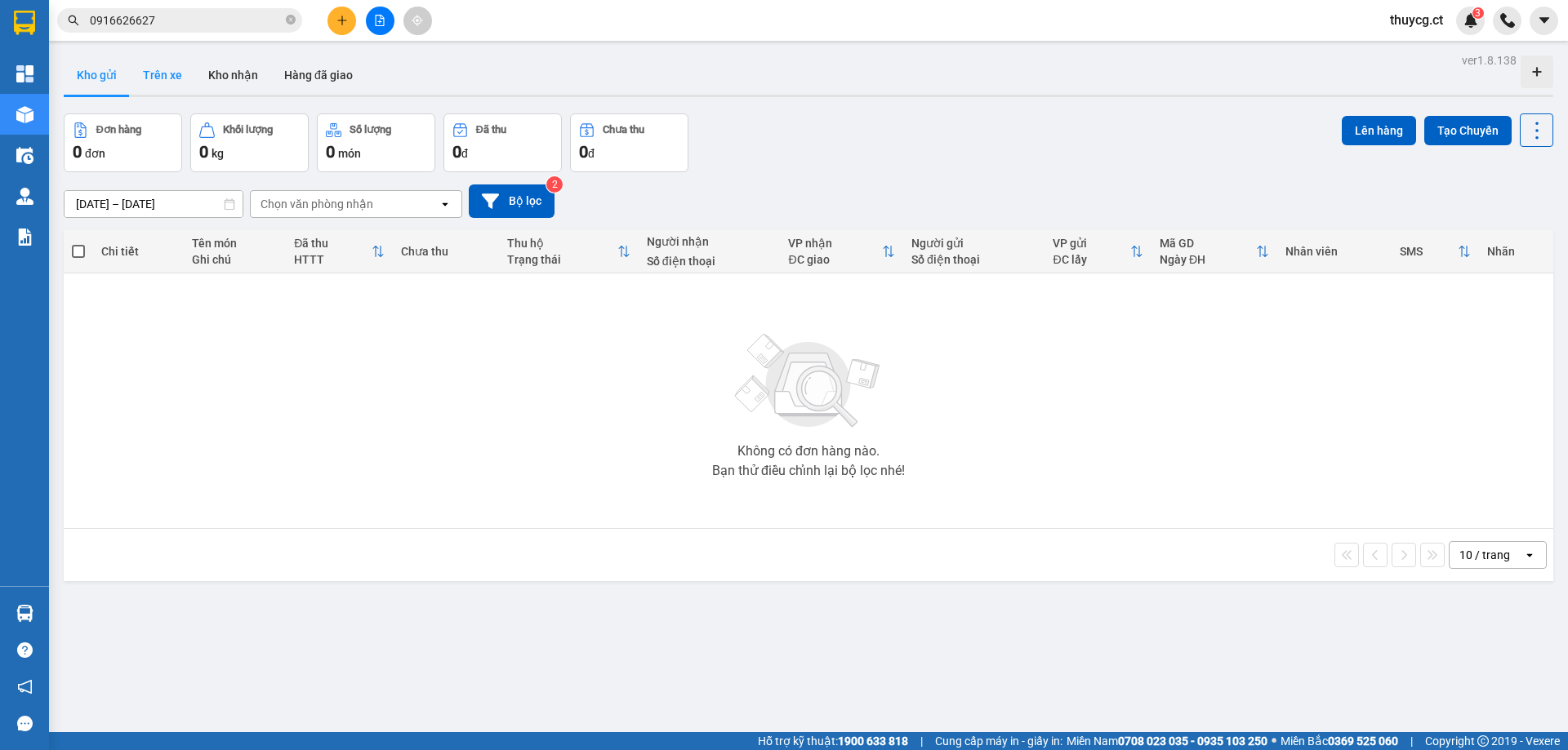
click at [174, 74] on button "Trên xe" at bounding box center [163, 74] width 65 height 39
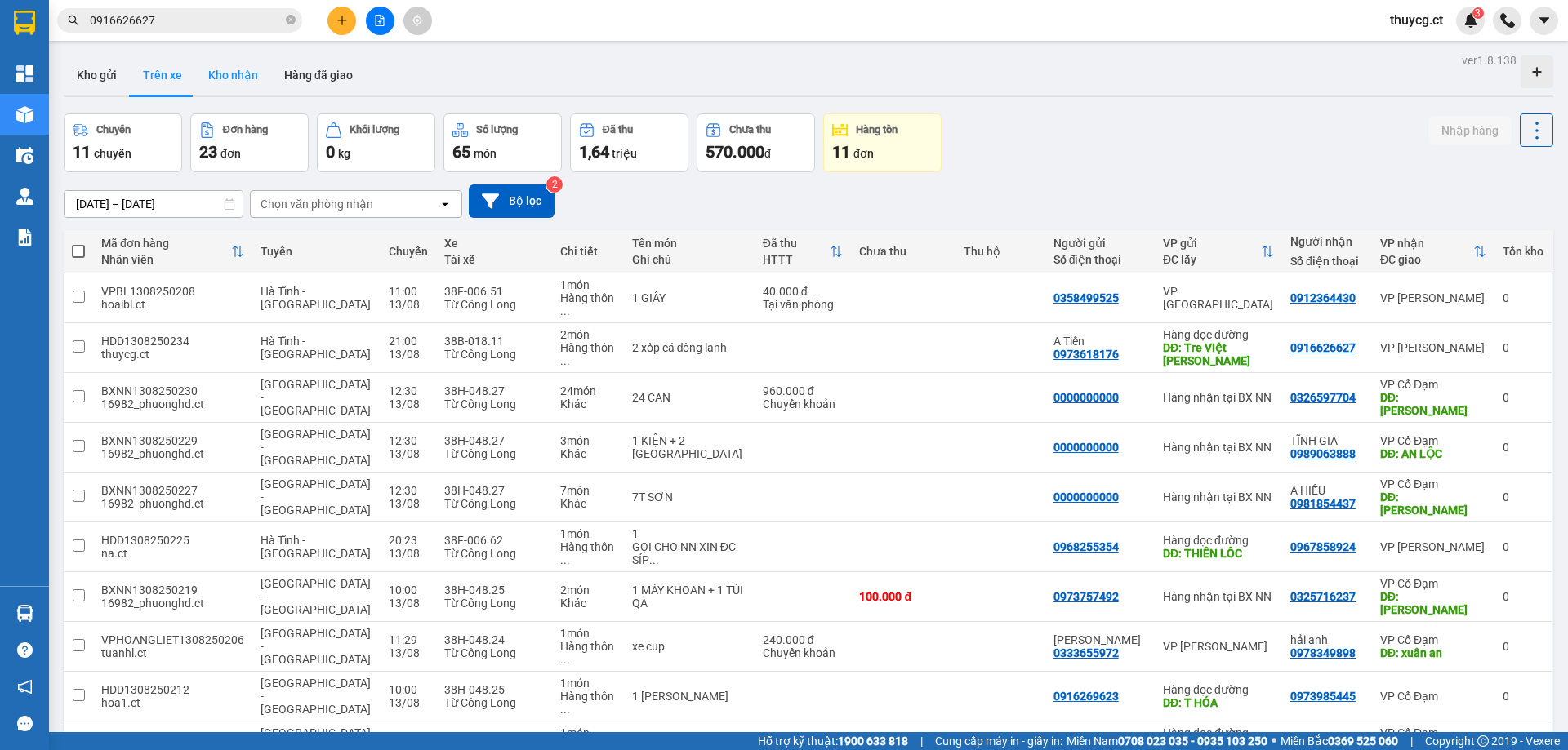
click at [234, 82] on button "Kho nhận" at bounding box center [233, 74] width 76 height 39
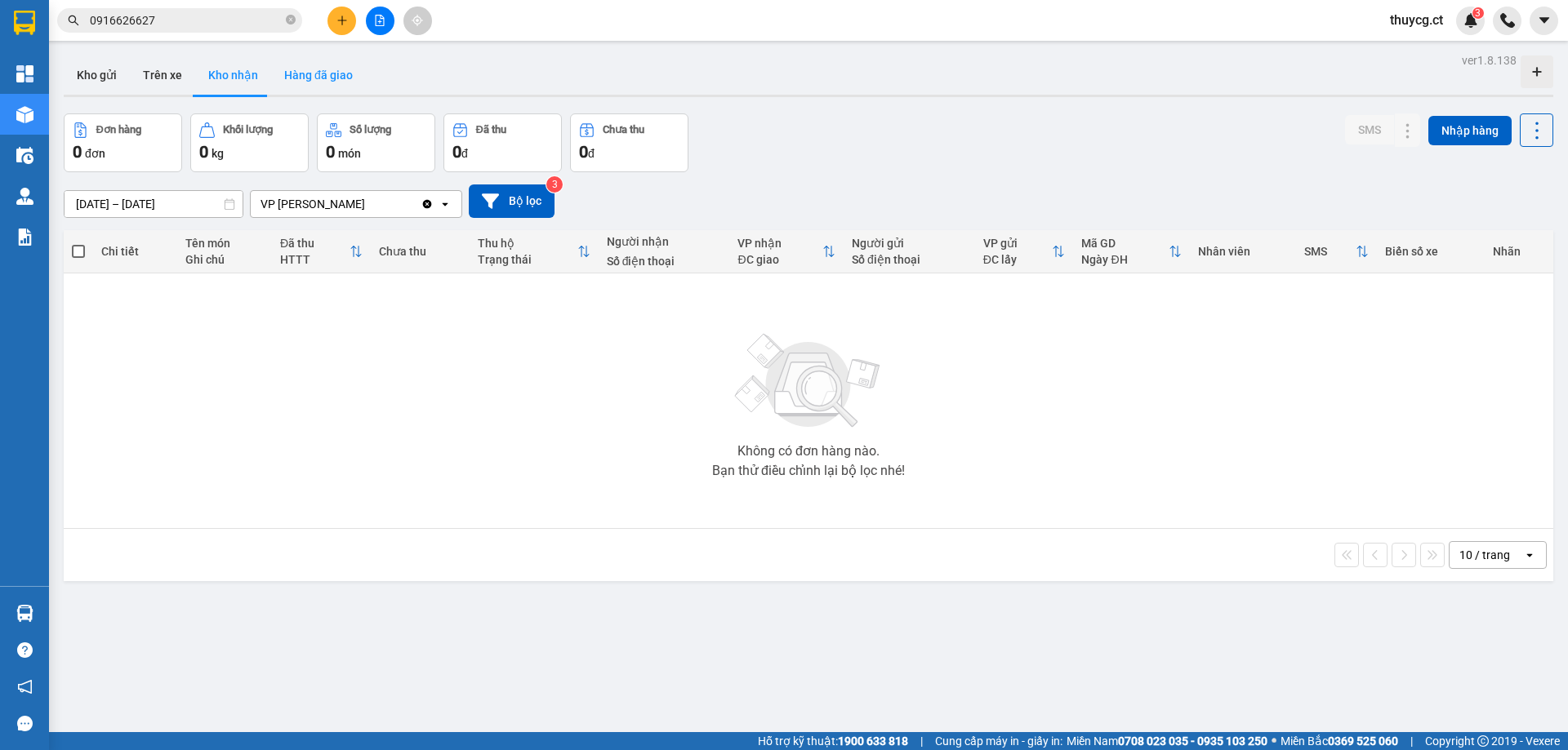
click at [320, 74] on button "Hàng đã giao" at bounding box center [318, 74] width 94 height 39
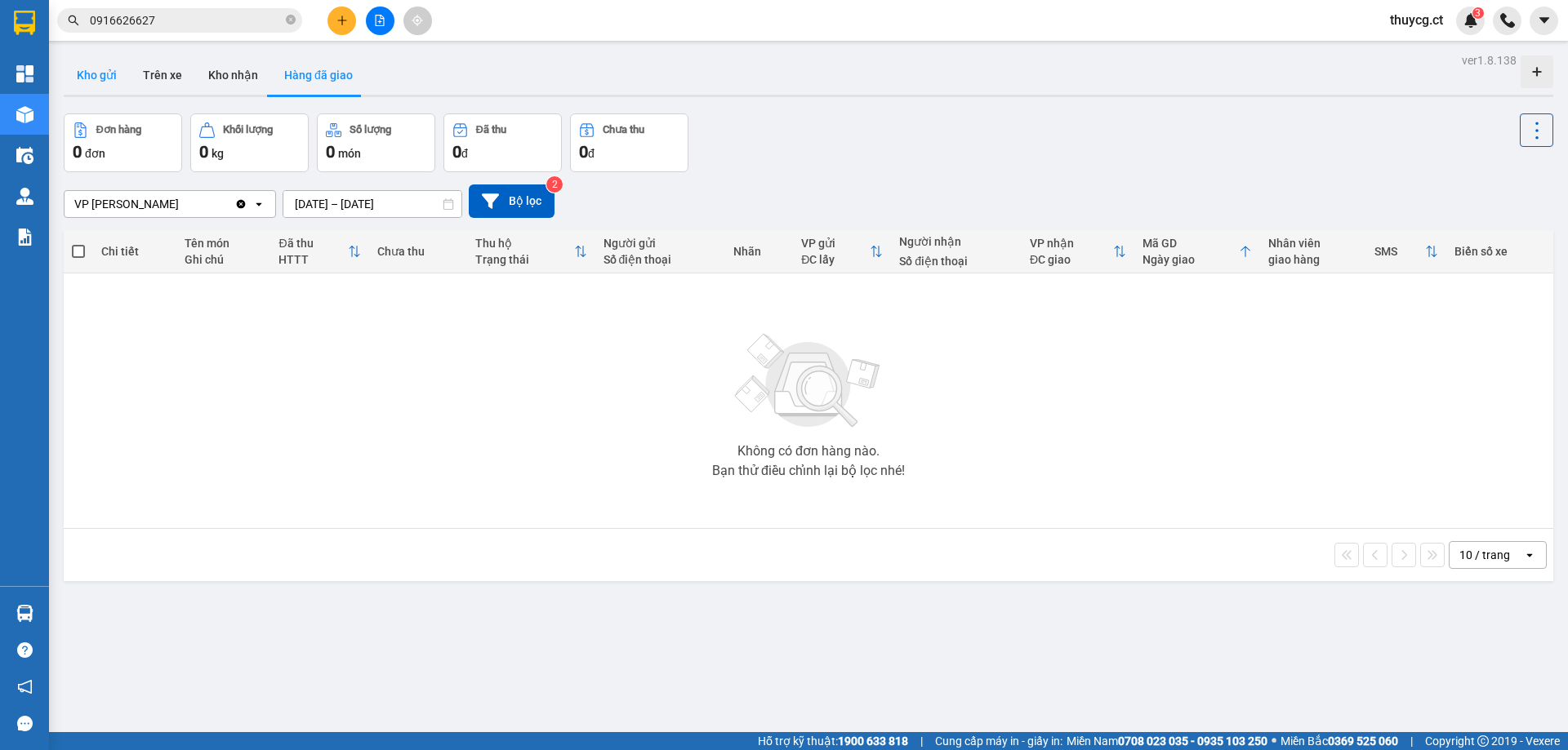
click at [109, 67] on button "Kho gửi" at bounding box center [96, 74] width 66 height 39
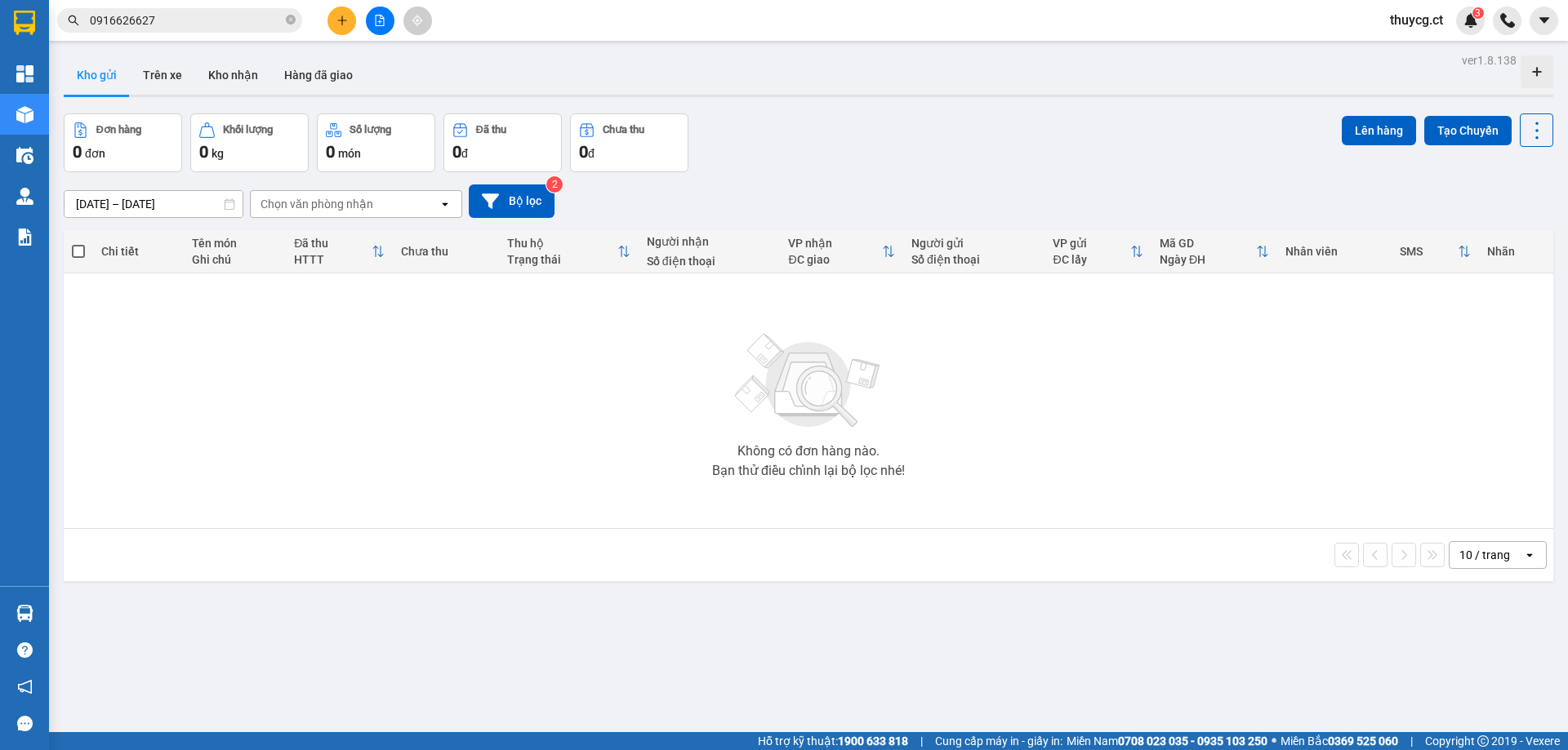
click at [186, 25] on input "0916626627" at bounding box center [186, 21] width 193 height 18
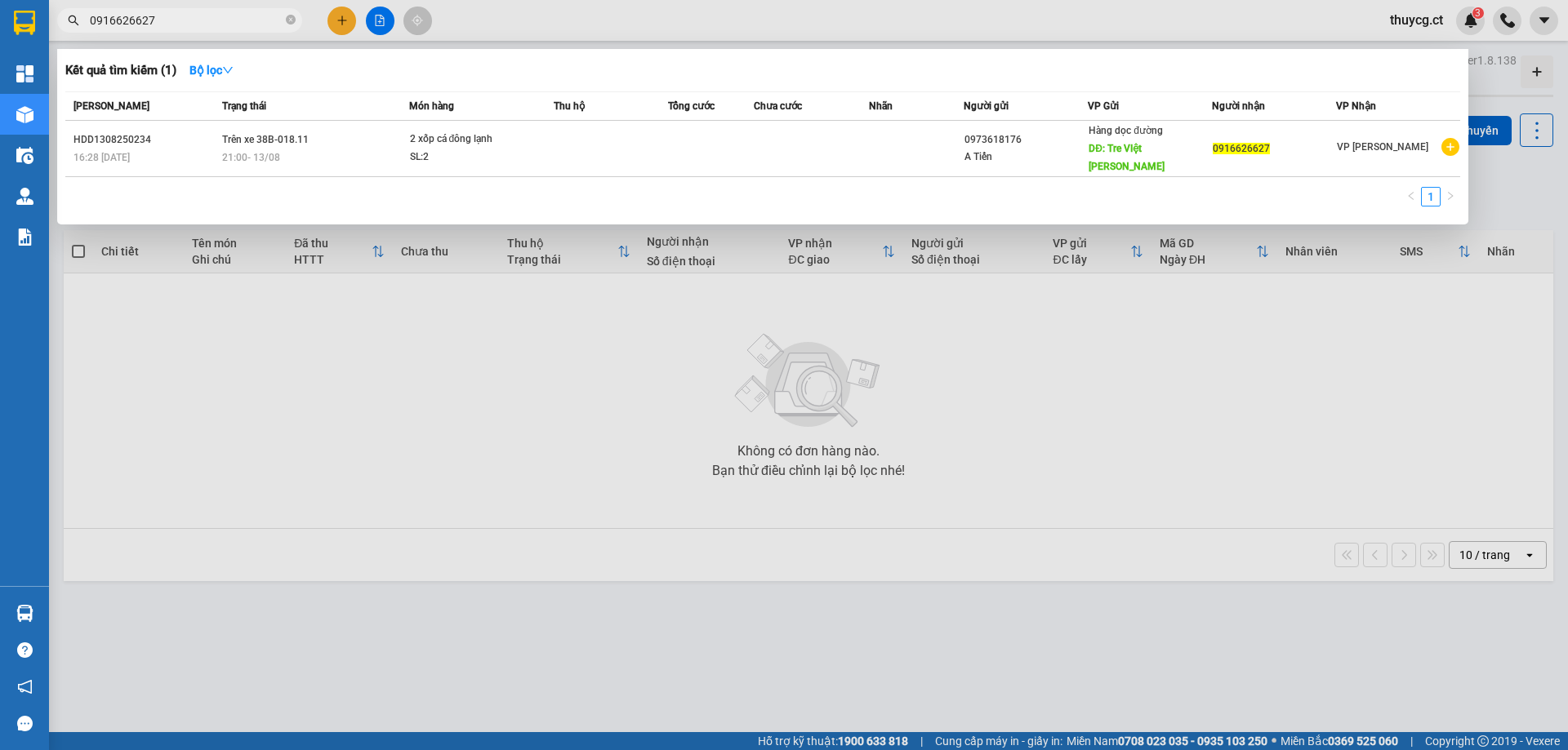
click at [332, 18] on div at bounding box center [784, 375] width 1568 height 750
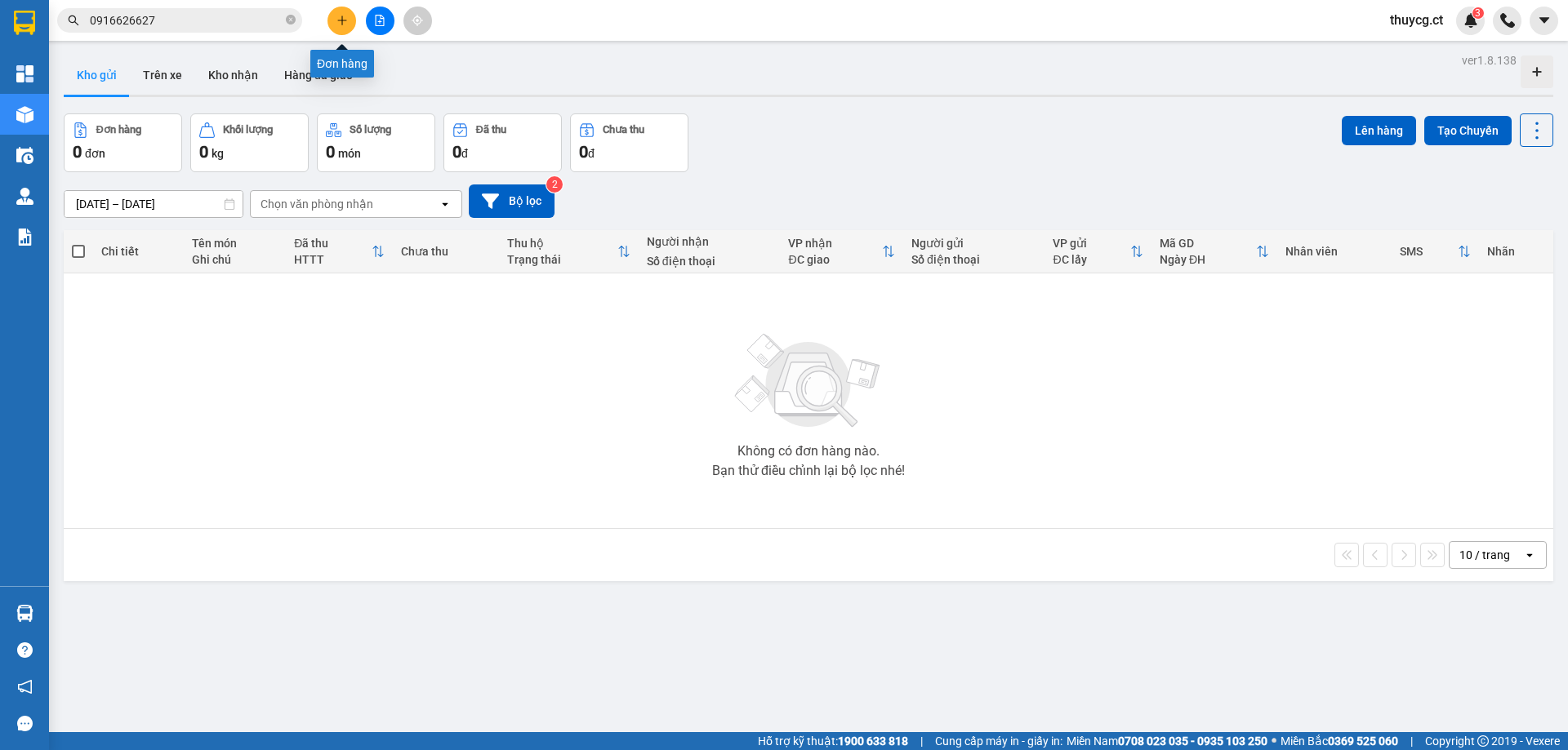
click at [337, 25] on icon "plus" at bounding box center [342, 20] width 12 height 12
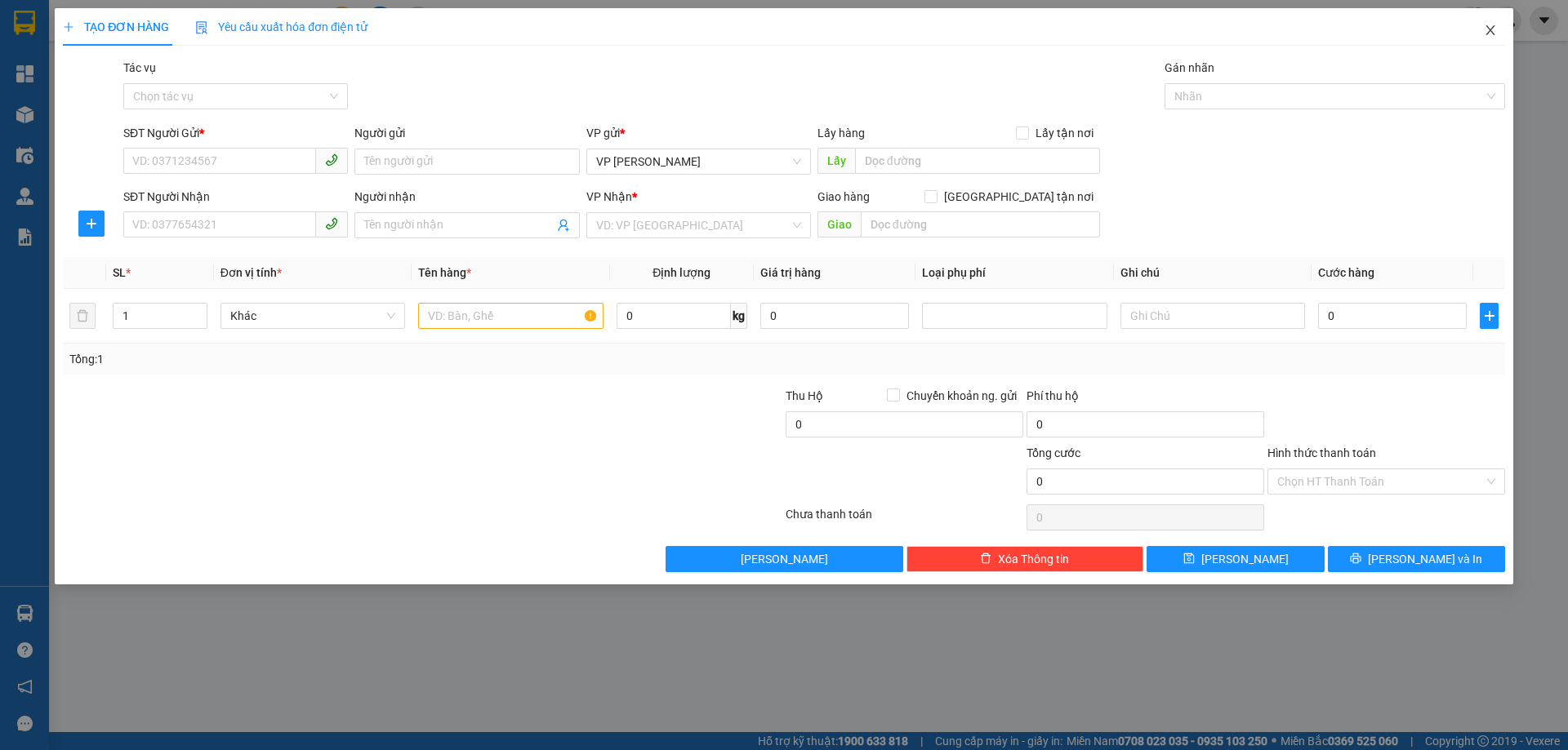
drag, startPoint x: 1487, startPoint y: 33, endPoint x: 1427, endPoint y: 29, distance: 60.1
click at [1486, 32] on icon "close" at bounding box center [1491, 30] width 13 height 13
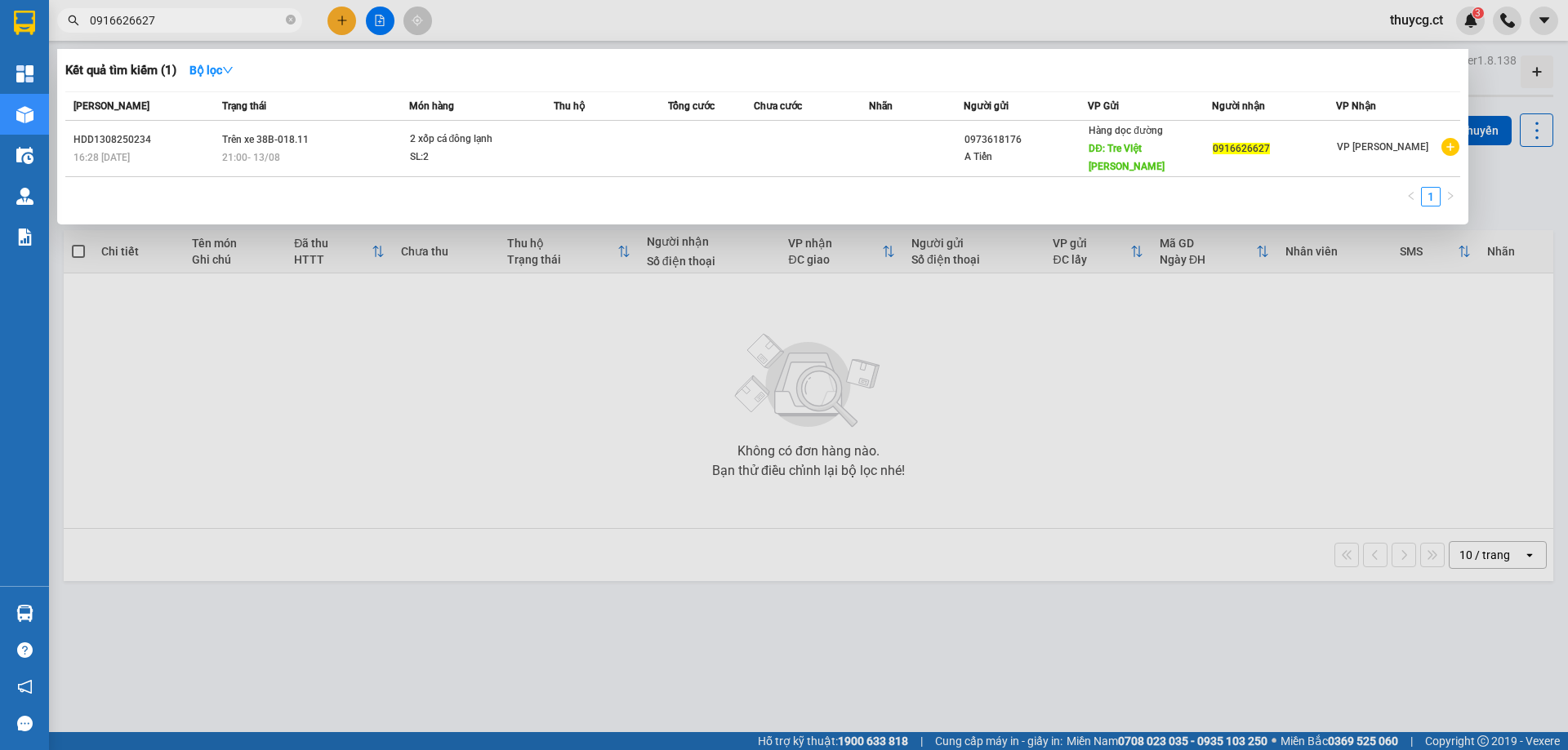
drag, startPoint x: 177, startPoint y: 20, endPoint x: 50, endPoint y: 26, distance: 127.1
click at [50, 26] on div "0916626627" at bounding box center [159, 20] width 319 height 25
click at [179, 18] on input "0916626627" at bounding box center [186, 21] width 193 height 18
type input "0"
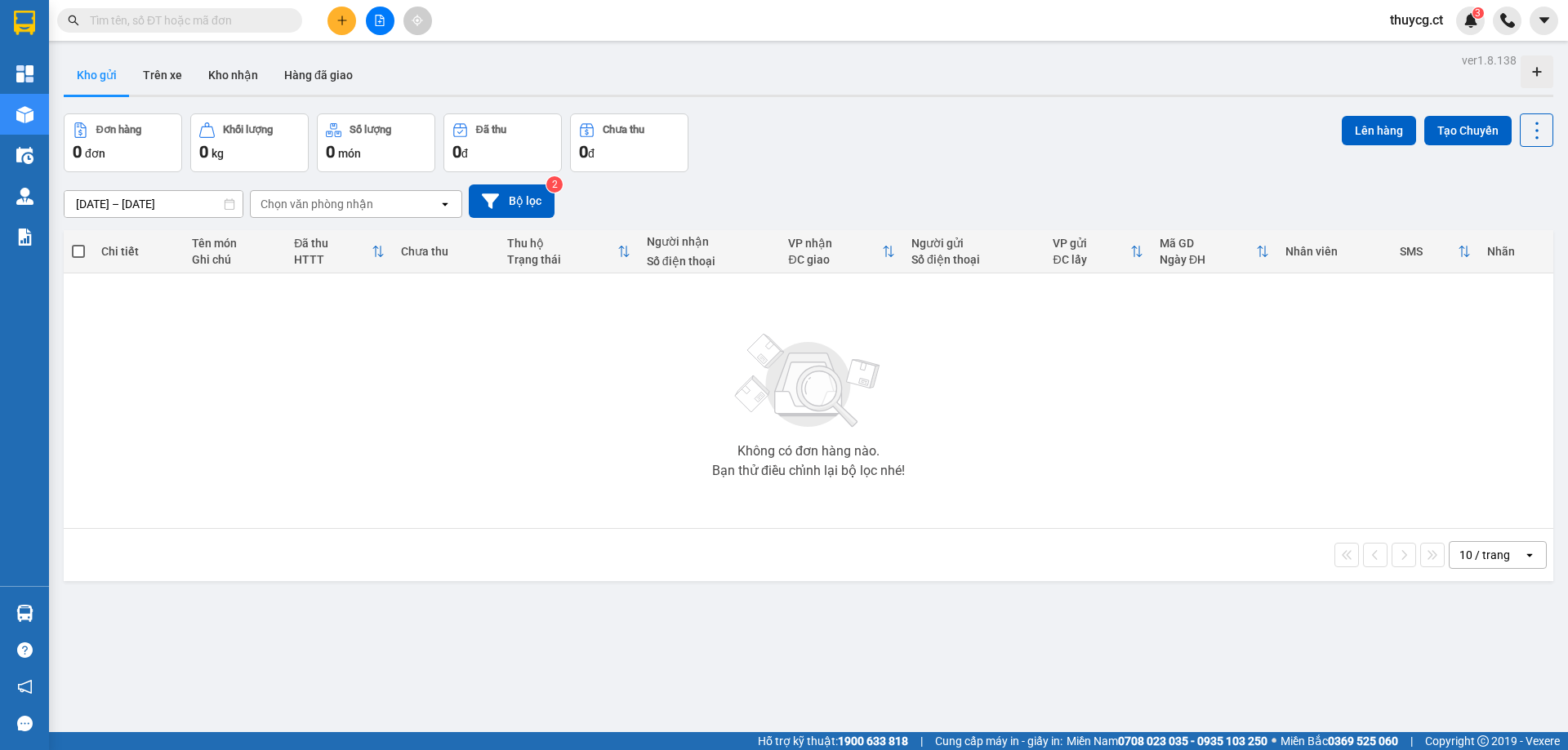
paste input "0387210170"
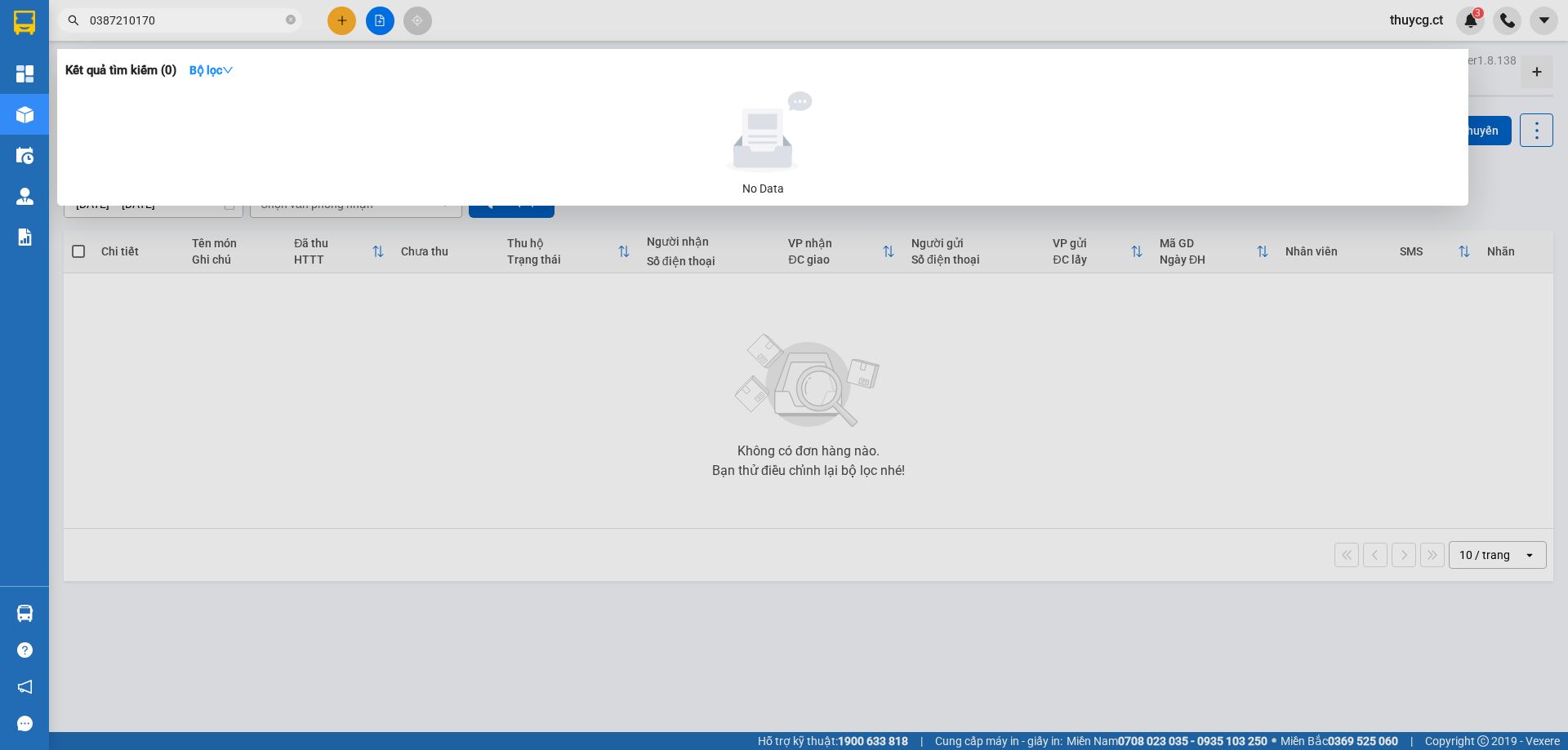
type input "0387210170"
